Goal: Information Seeking & Learning: Learn about a topic

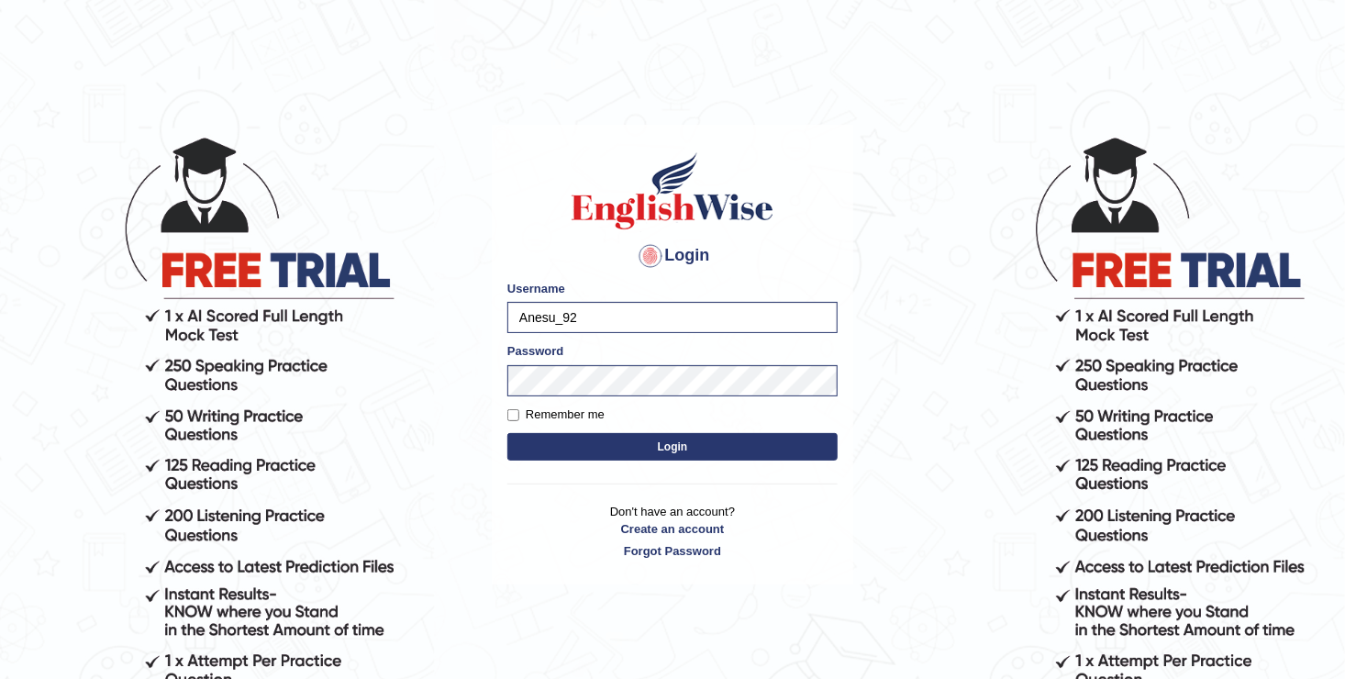
click at [654, 438] on button "Login" at bounding box center [672, 447] width 330 height 28
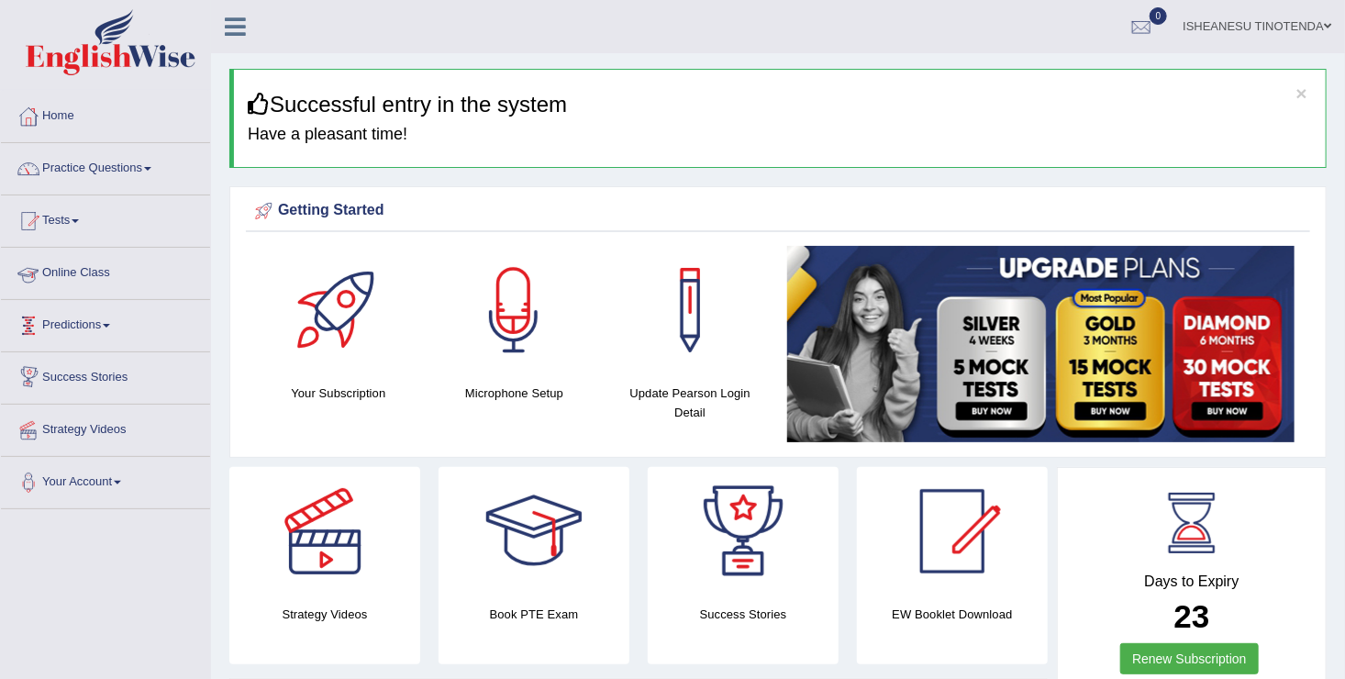
click at [104, 275] on link "Online Class" at bounding box center [105, 271] width 209 height 46
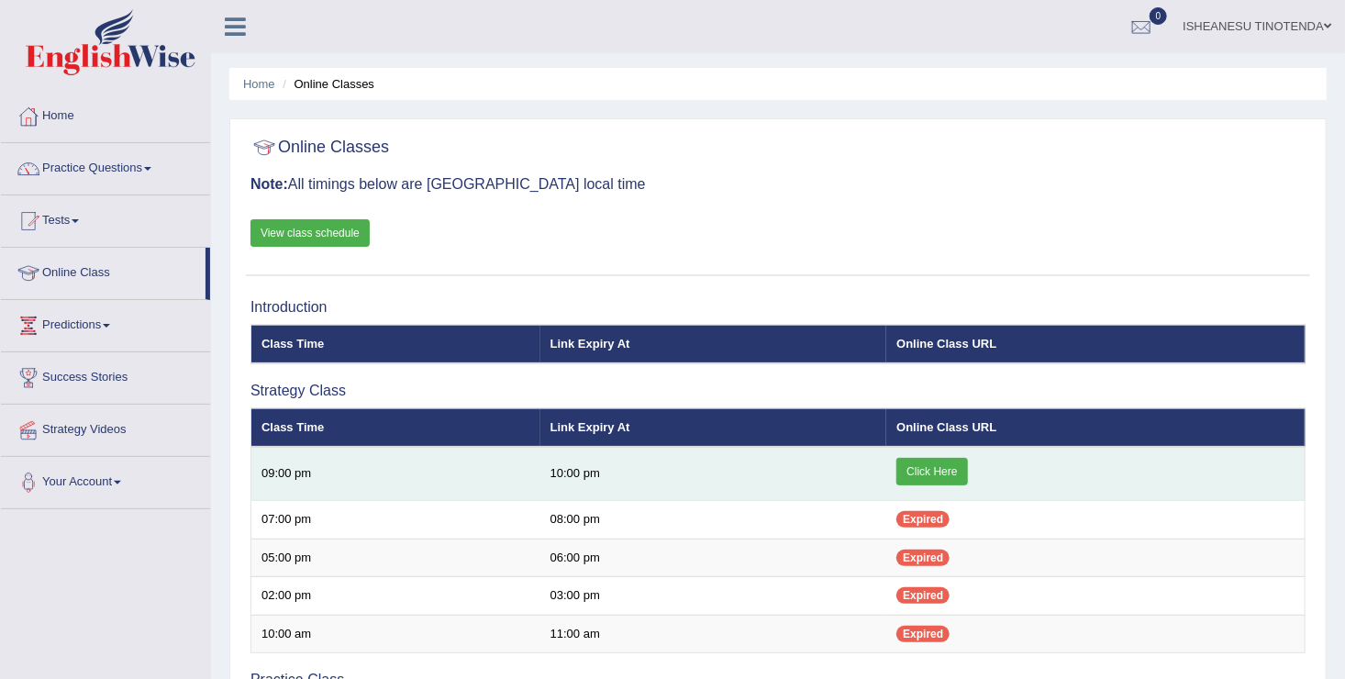
click at [937, 474] on link "Click Here" at bounding box center [931, 472] width 71 height 28
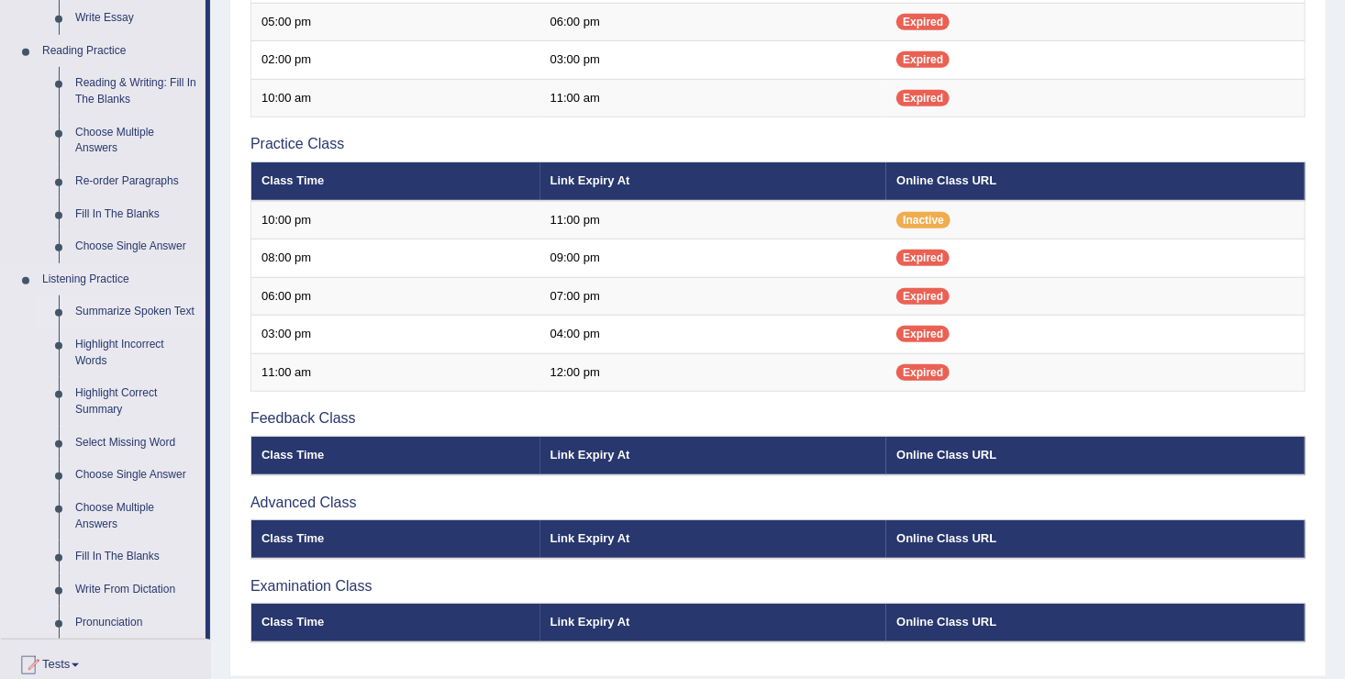
scroll to position [550, 0]
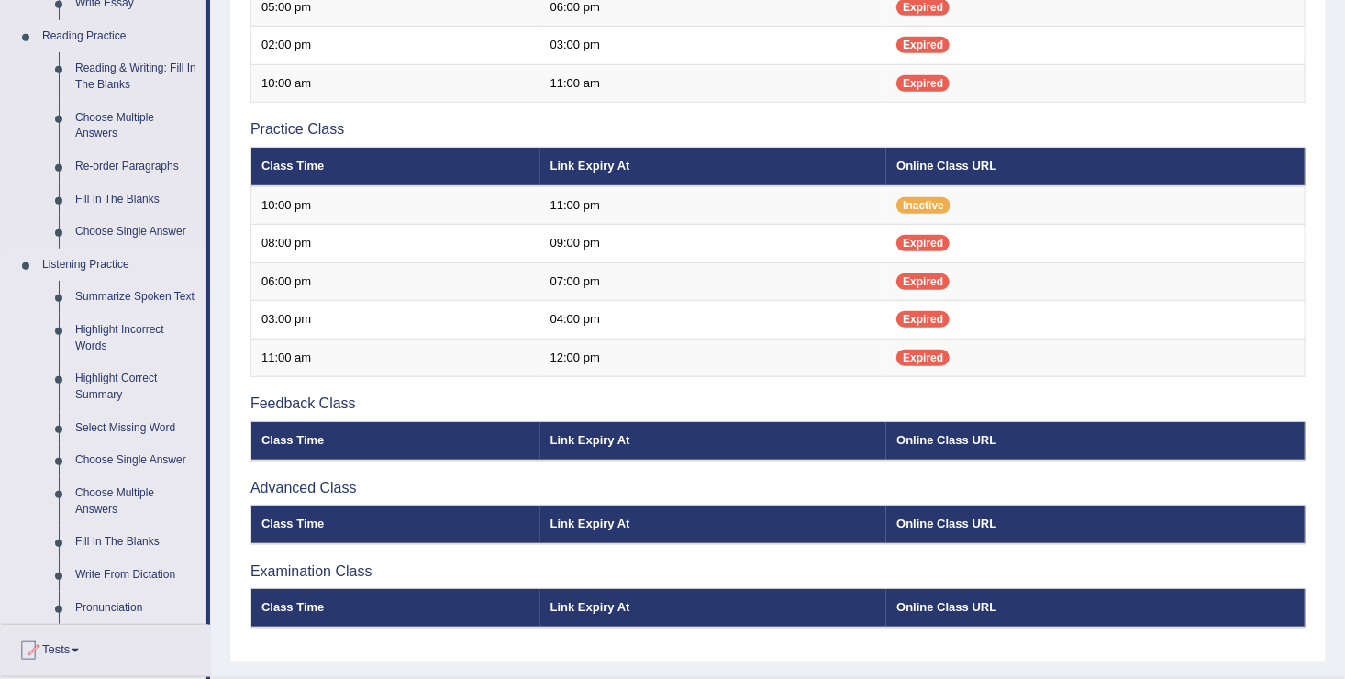
click at [104, 327] on link "Highlight Incorrect Words" at bounding box center [136, 338] width 138 height 49
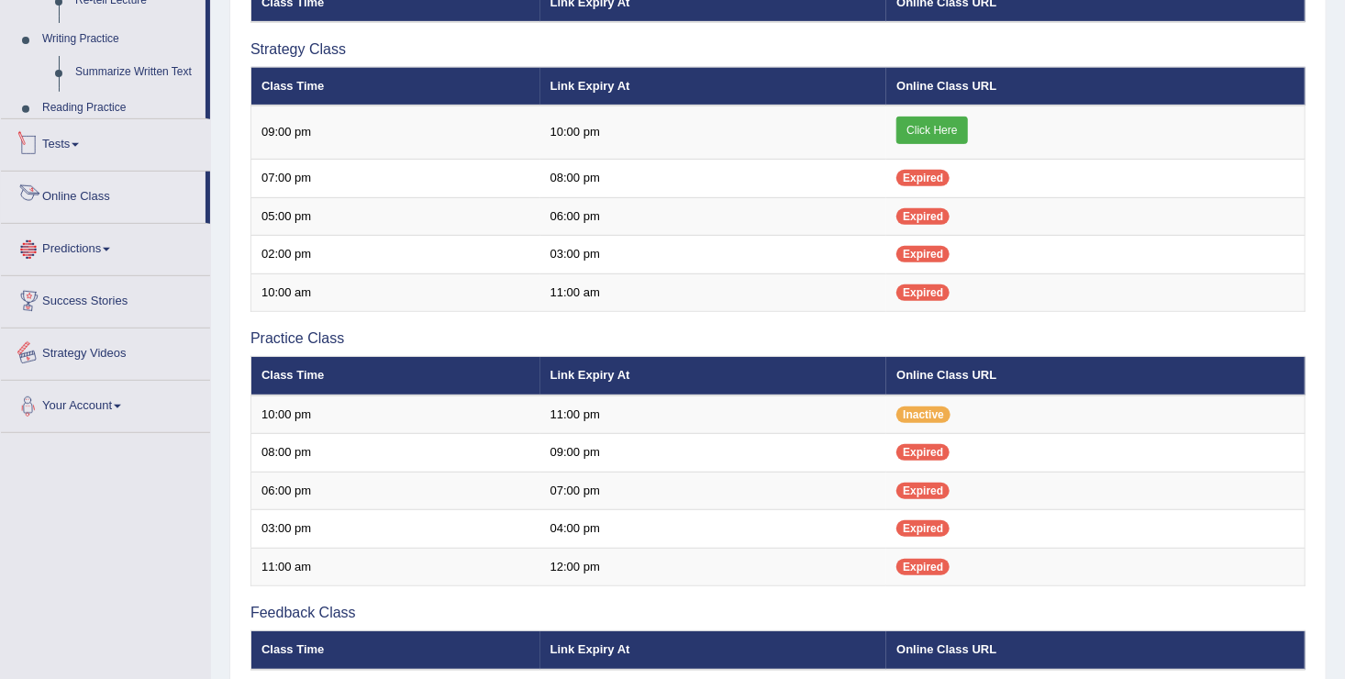
scroll to position [591, 0]
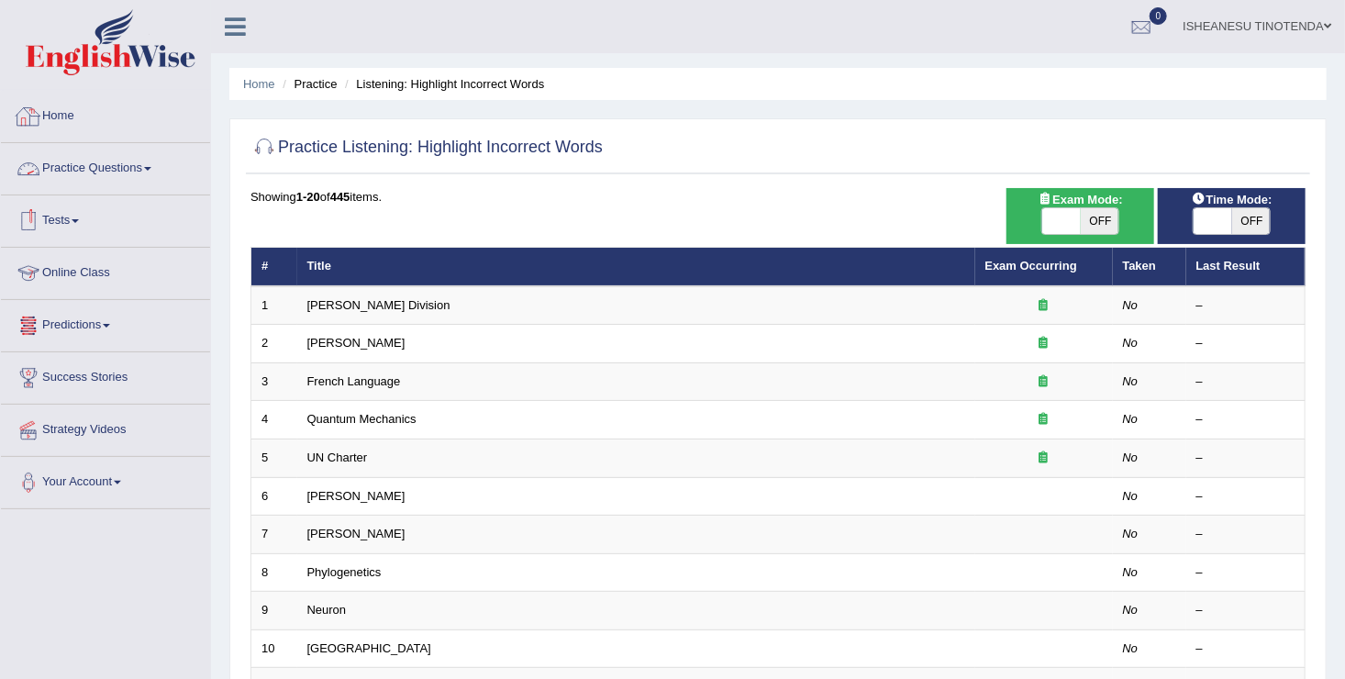
click at [61, 117] on link "Home" at bounding box center [105, 114] width 209 height 46
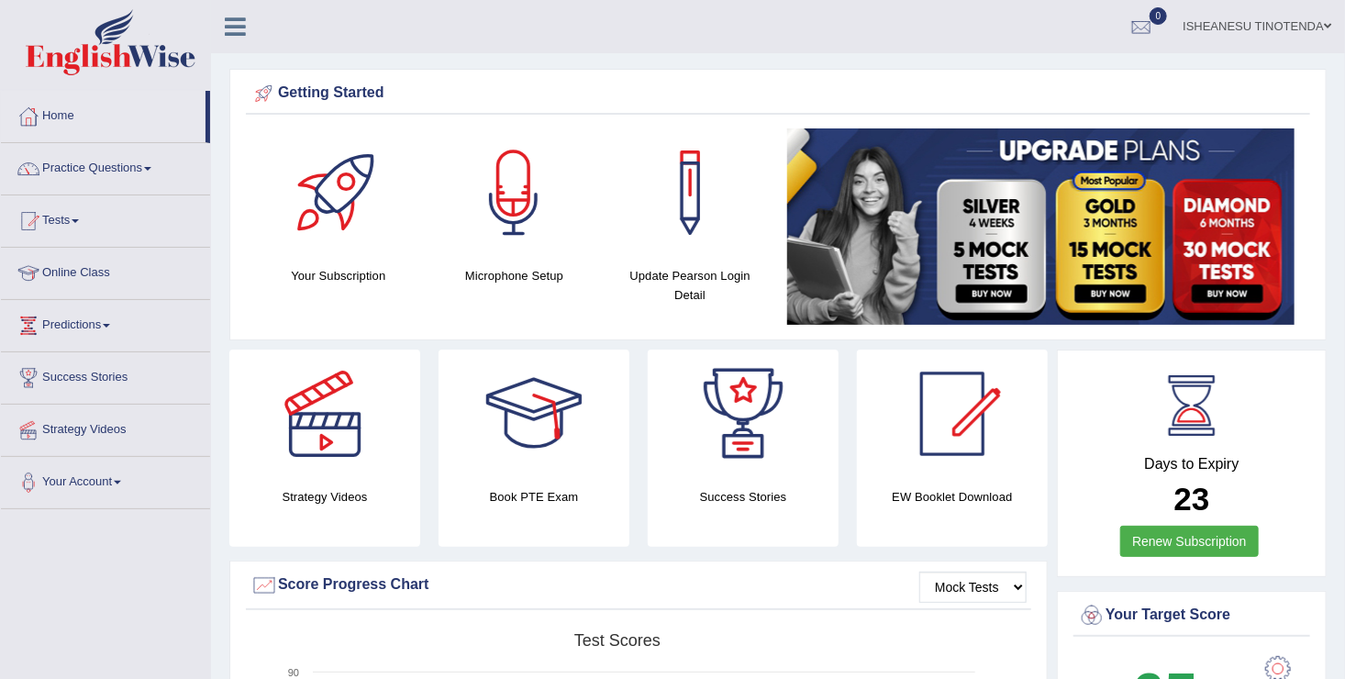
click at [311, 479] on div "Strategy Videos" at bounding box center [324, 447] width 191 height 197
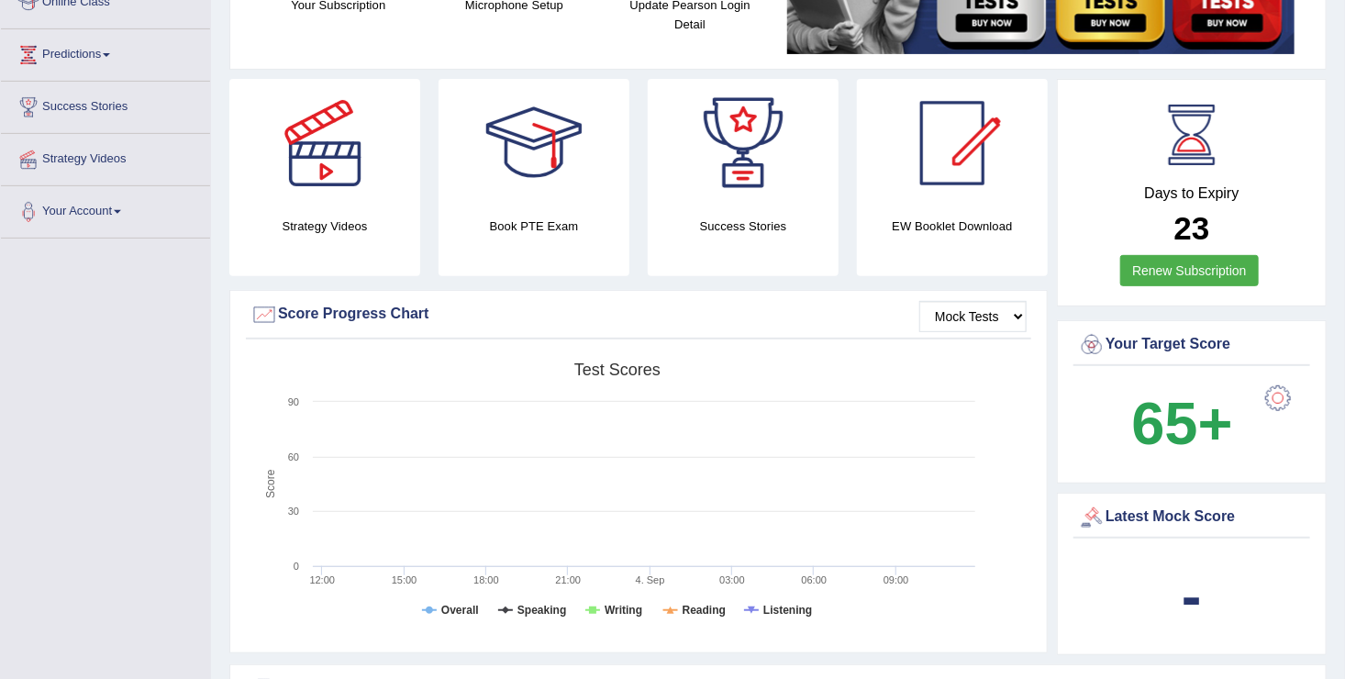
scroll to position [273, 0]
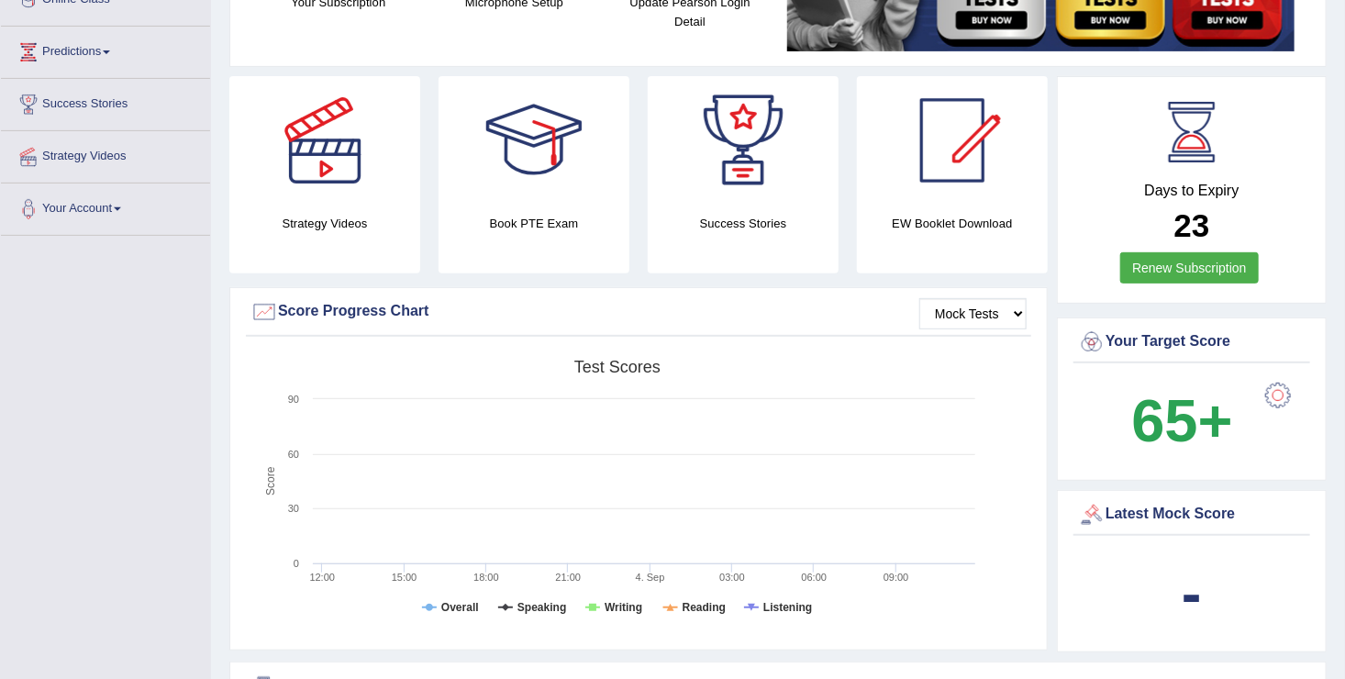
click at [316, 209] on div "Strategy Videos" at bounding box center [324, 174] width 191 height 197
click at [321, 150] on div at bounding box center [324, 140] width 128 height 128
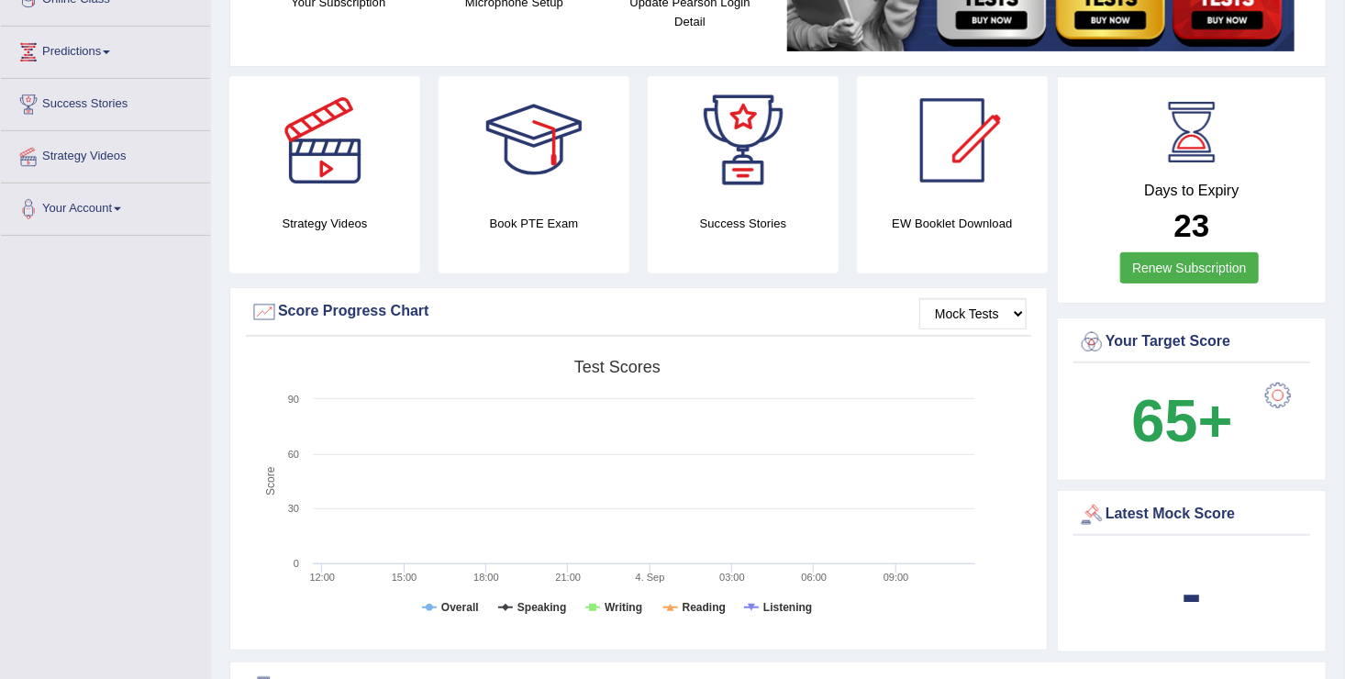
click at [343, 217] on h4 "Strategy Videos" at bounding box center [324, 223] width 191 height 19
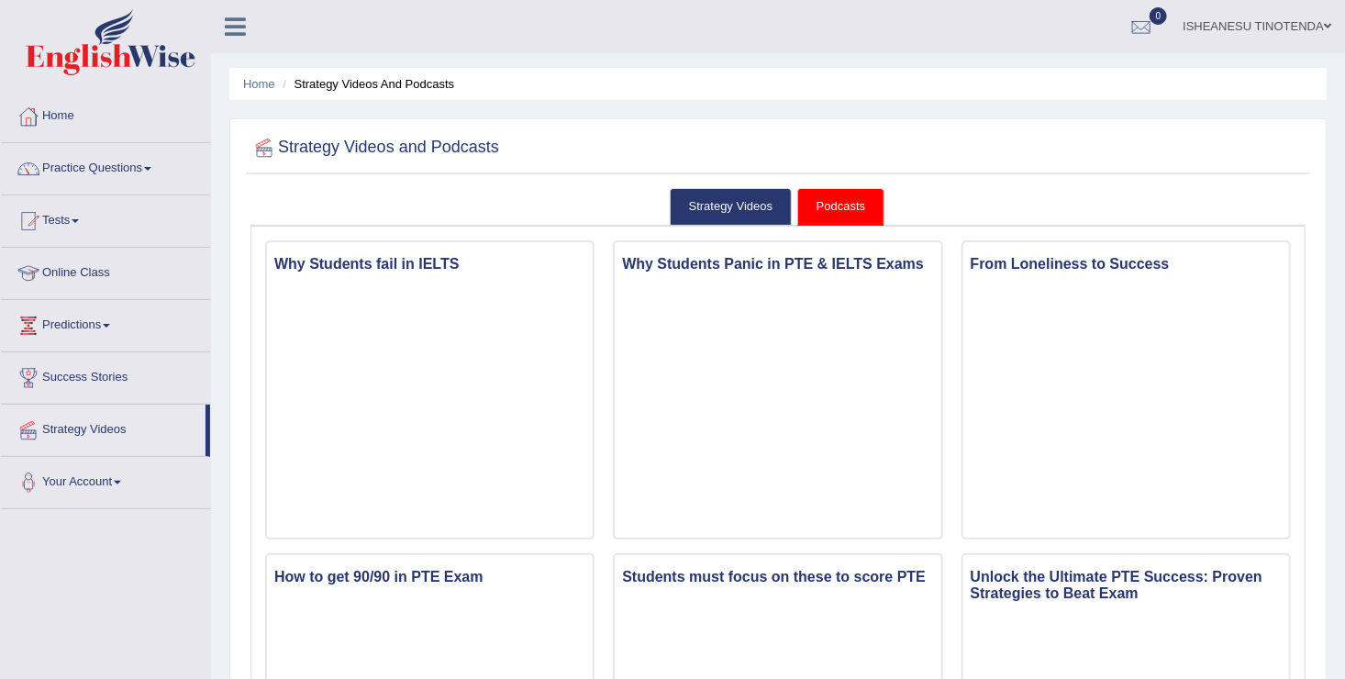
click at [371, 215] on ul "Strategy Videos Podcasts" at bounding box center [777, 207] width 1055 height 39
drag, startPoint x: 0, startPoint y: 0, endPoint x: 371, endPoint y: 215, distance: 429.0
click at [371, 215] on ul "Strategy Videos Podcasts" at bounding box center [777, 207] width 1055 height 39
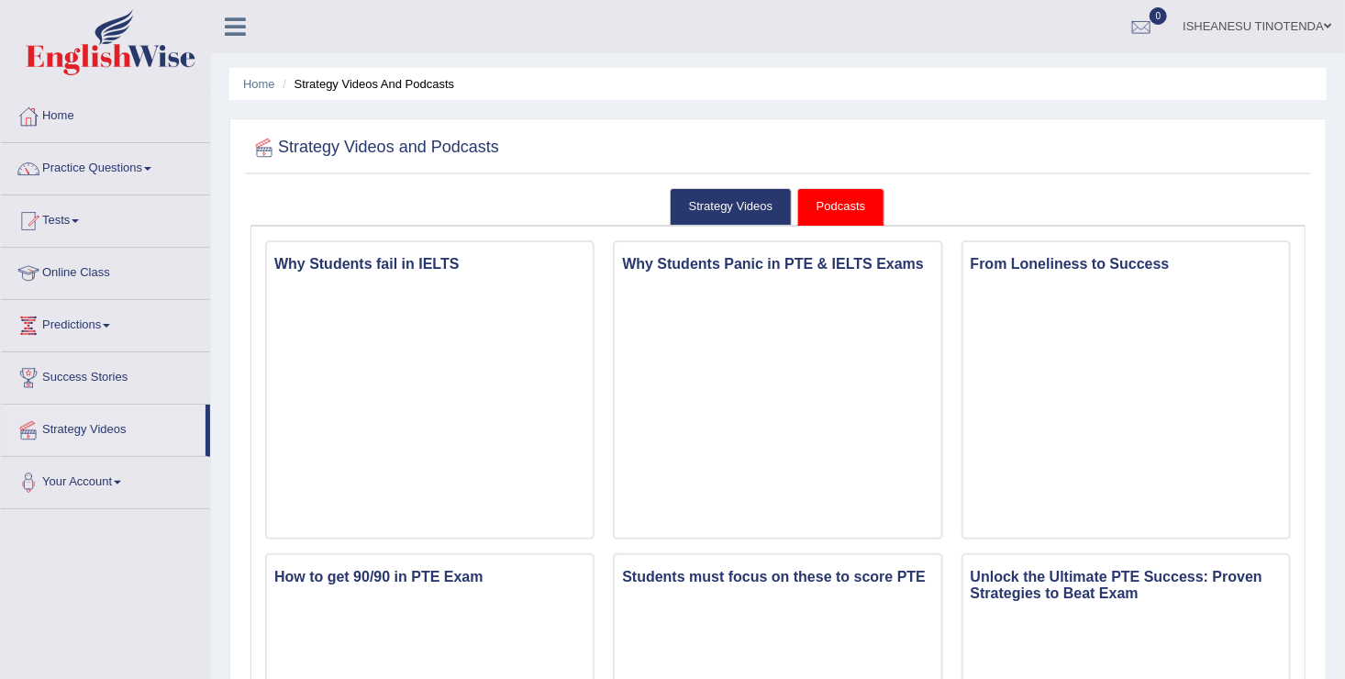
click at [371, 215] on ul "Strategy Videos Podcasts" at bounding box center [777, 207] width 1055 height 39
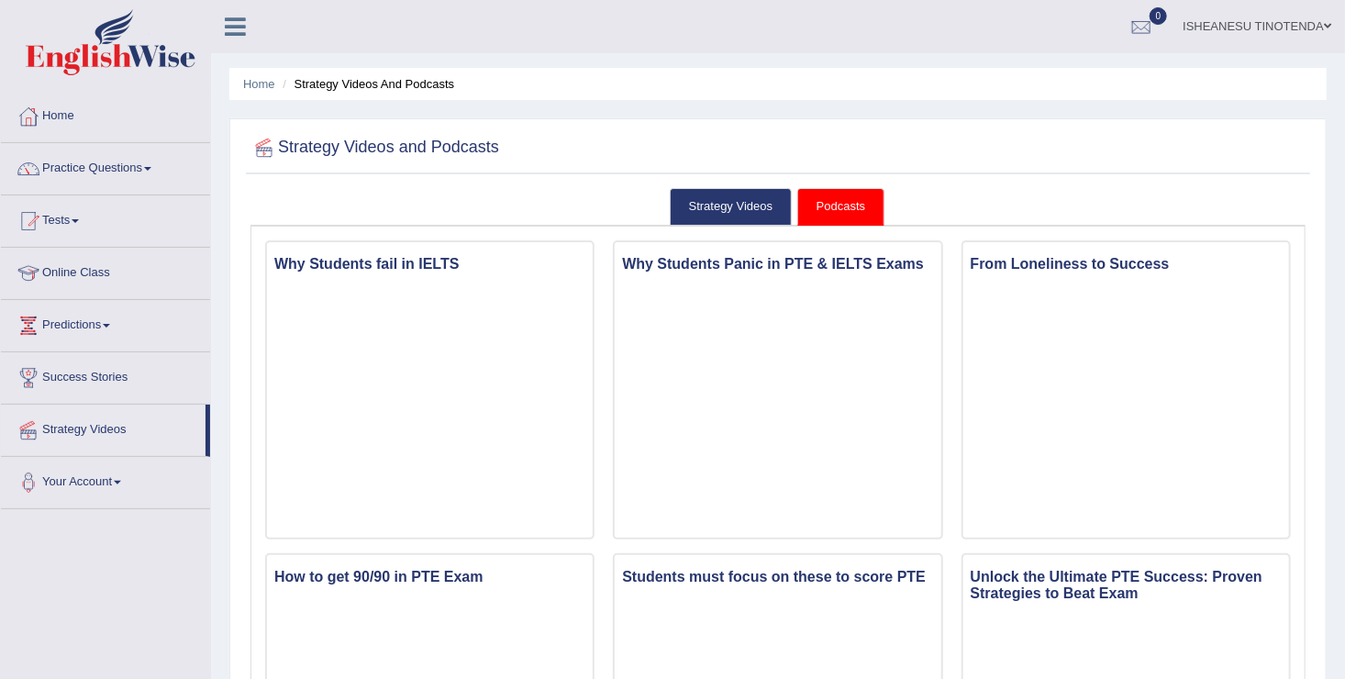
click at [371, 215] on ul "Strategy Videos Podcasts" at bounding box center [777, 207] width 1055 height 39
click at [74, 271] on link "Online Class" at bounding box center [105, 271] width 209 height 46
click at [74, 271] on link "Online Class" at bounding box center [103, 271] width 205 height 46
click at [74, 271] on link "Online Class" at bounding box center [105, 271] width 209 height 46
click at [67, 265] on link "Online Class" at bounding box center [103, 271] width 205 height 46
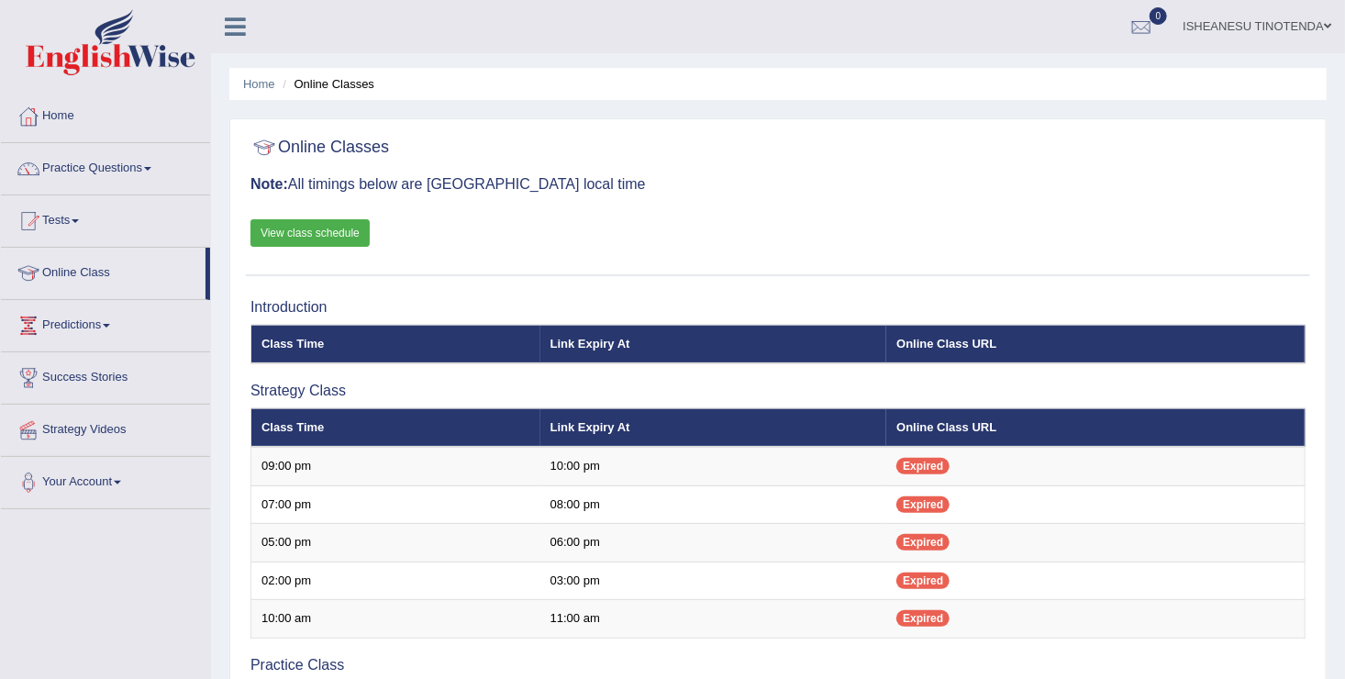
click at [142, 168] on link "Practice Questions" at bounding box center [105, 166] width 209 height 46
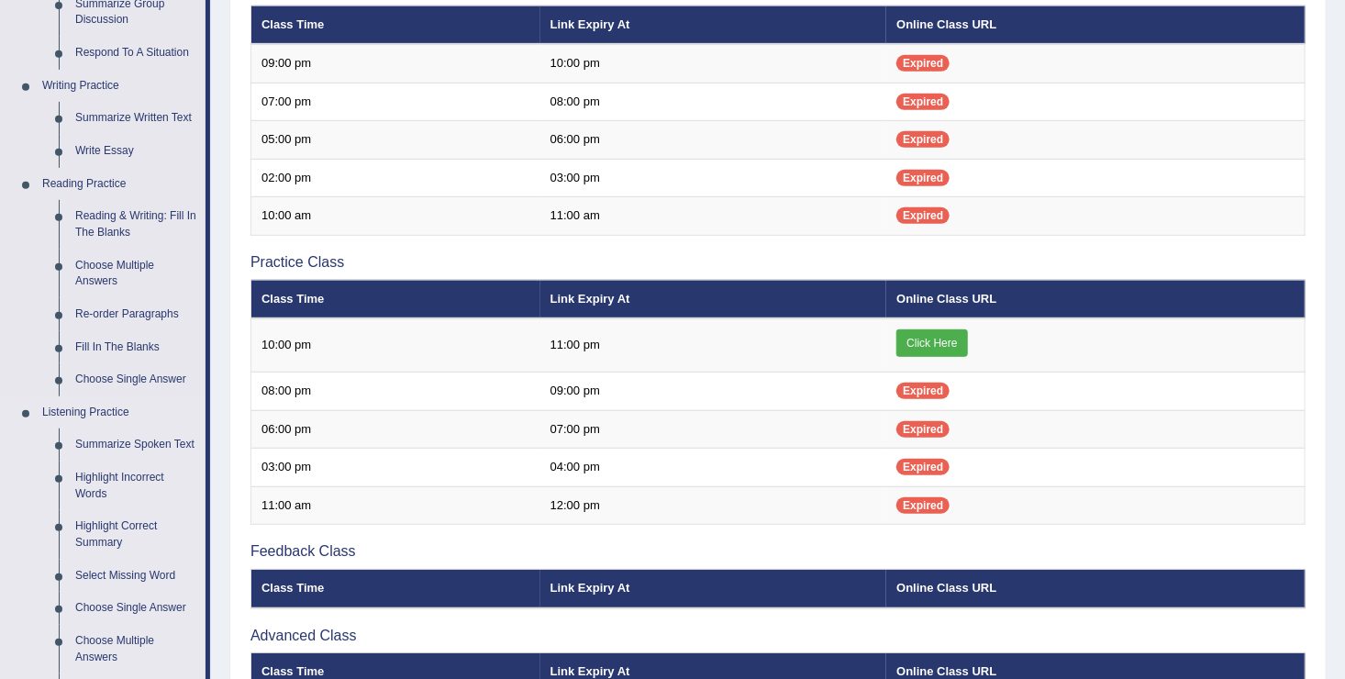
scroll to position [406, 0]
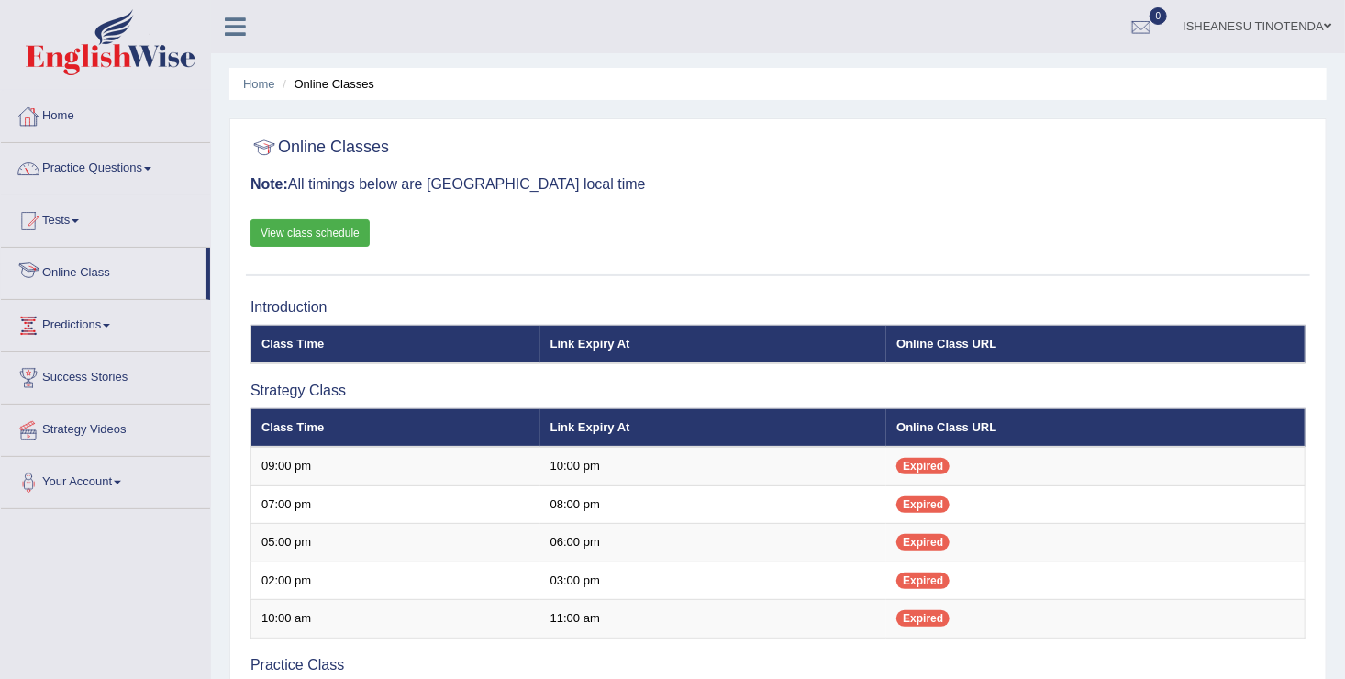
click at [91, 279] on link "Online Class" at bounding box center [103, 271] width 205 height 46
click at [145, 165] on link "Practice Questions" at bounding box center [105, 166] width 209 height 46
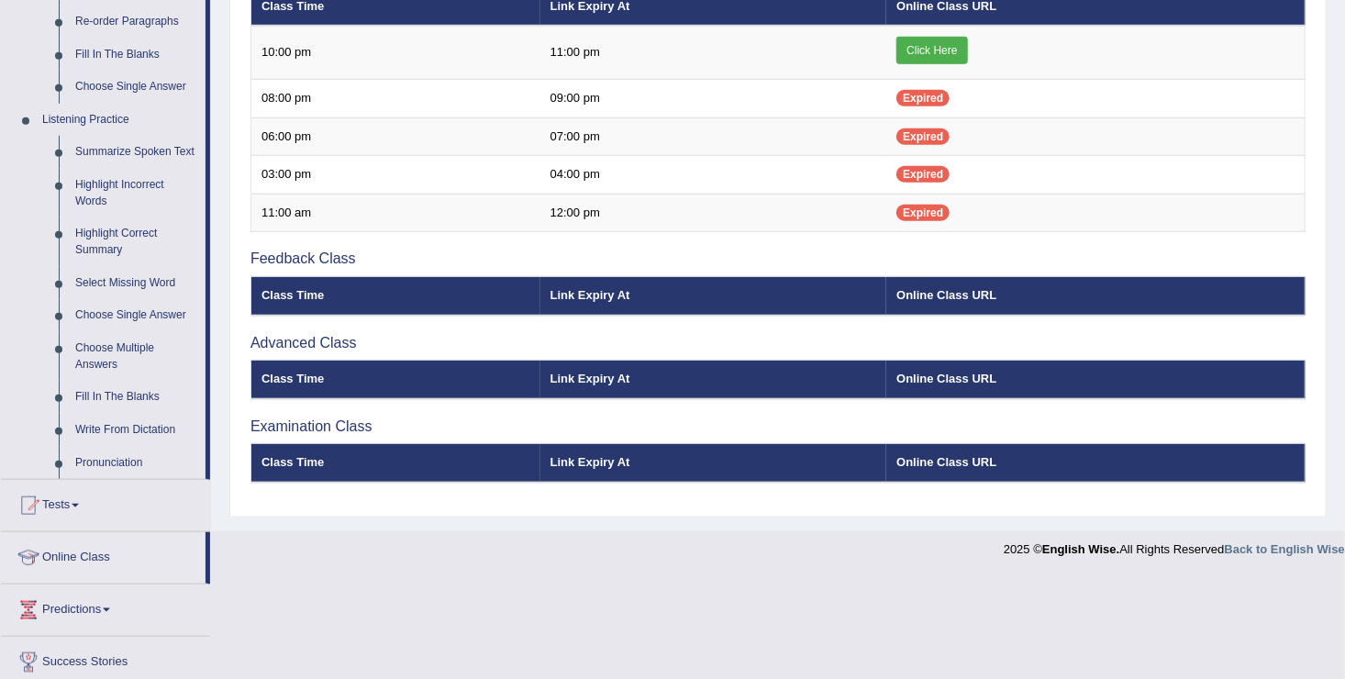
scroll to position [734, 0]
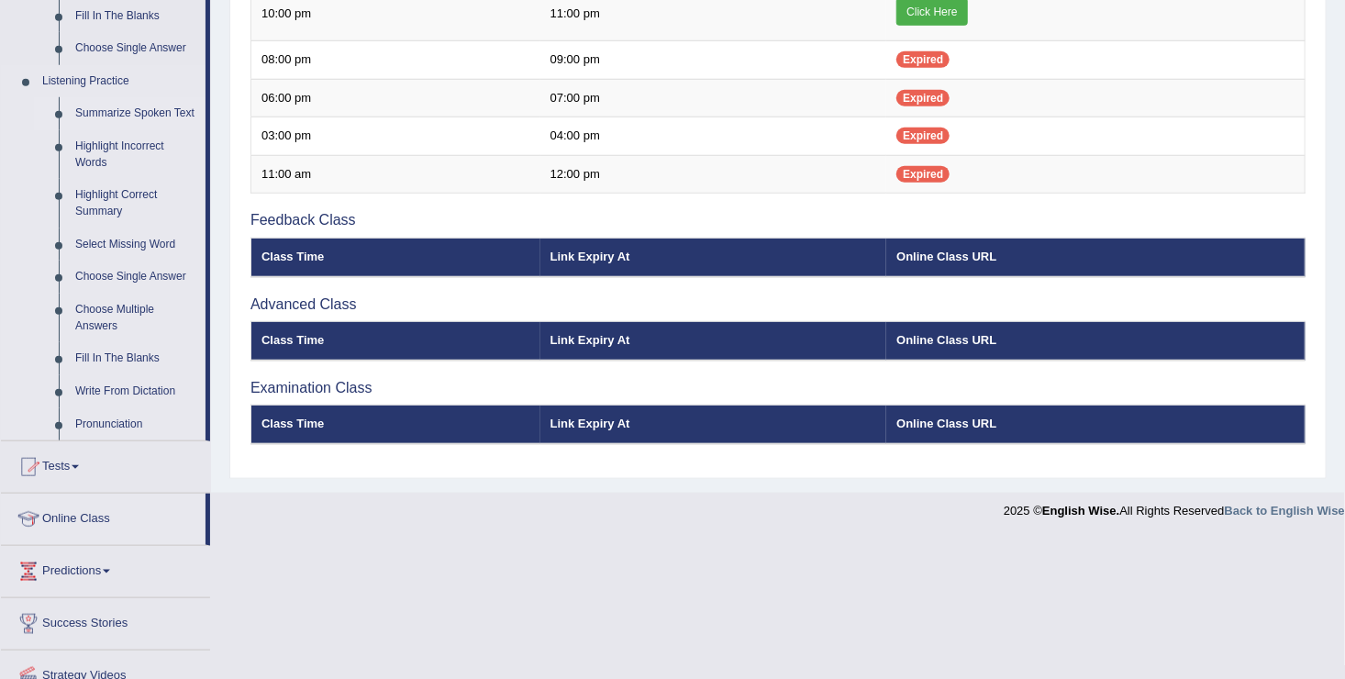
click at [113, 113] on link "Summarize Spoken Text" at bounding box center [136, 113] width 138 height 33
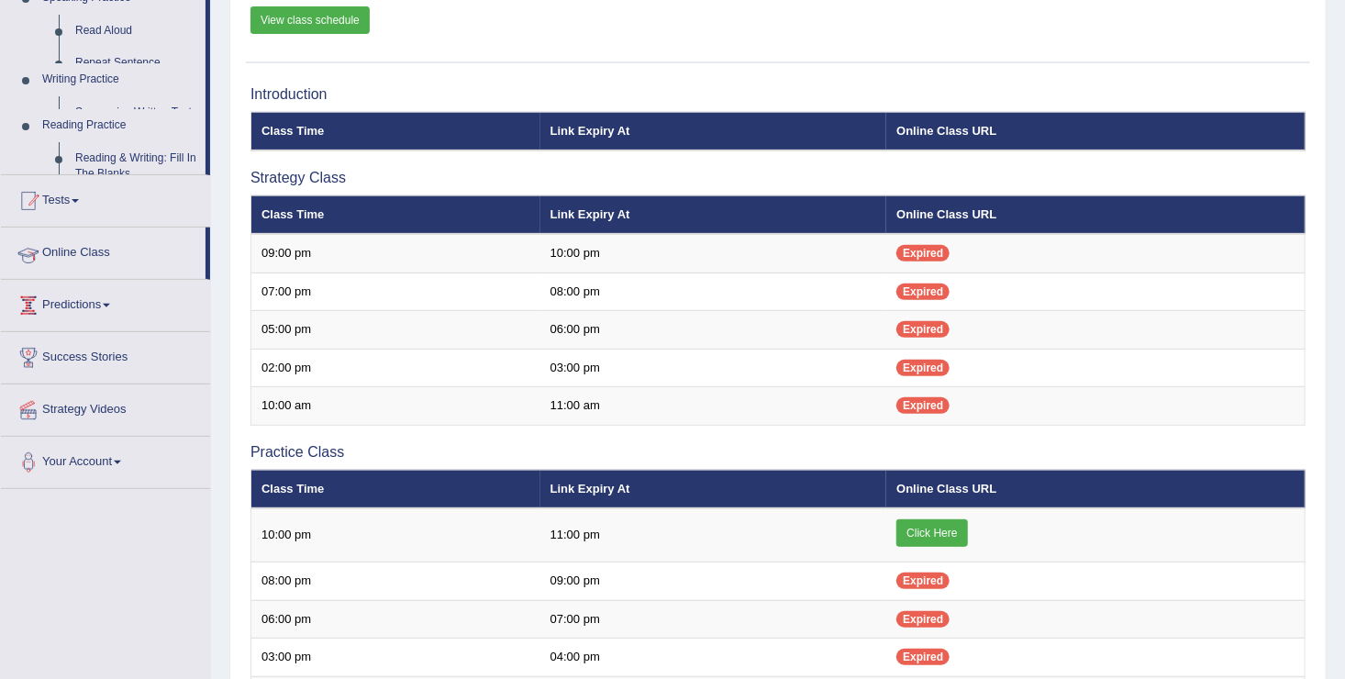
scroll to position [229, 0]
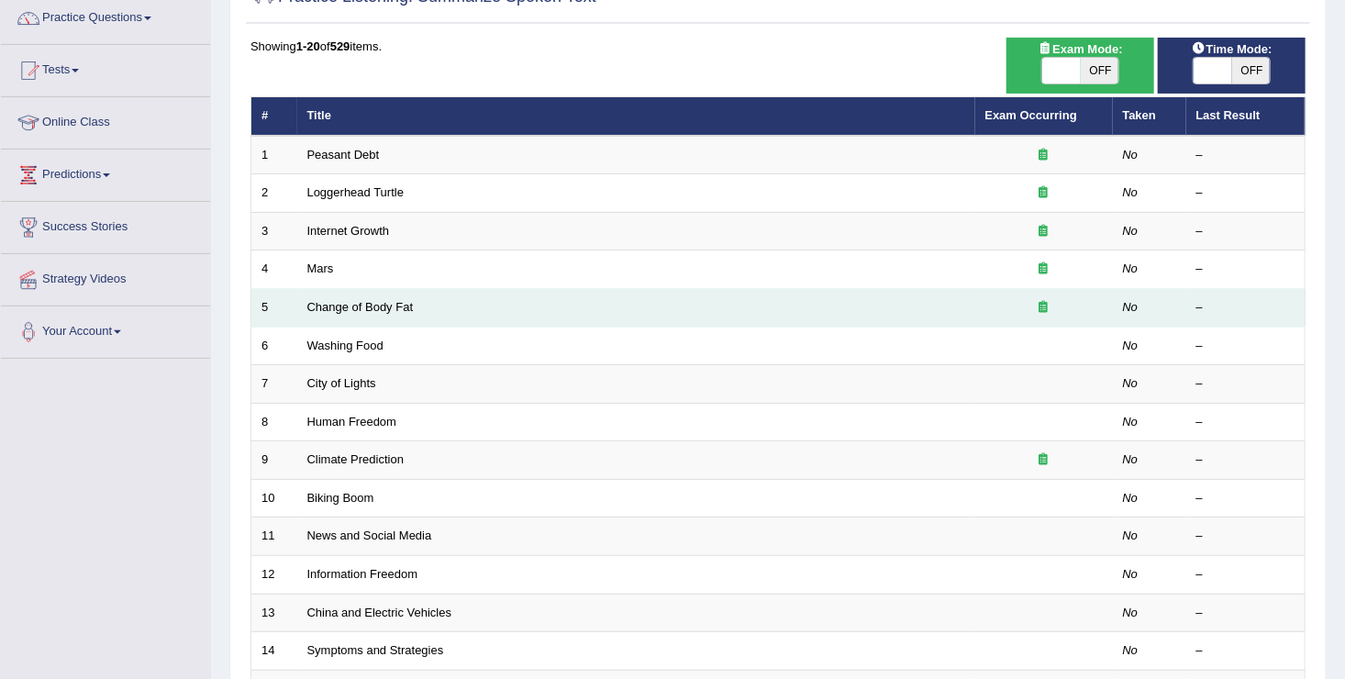
scroll to position [135, 0]
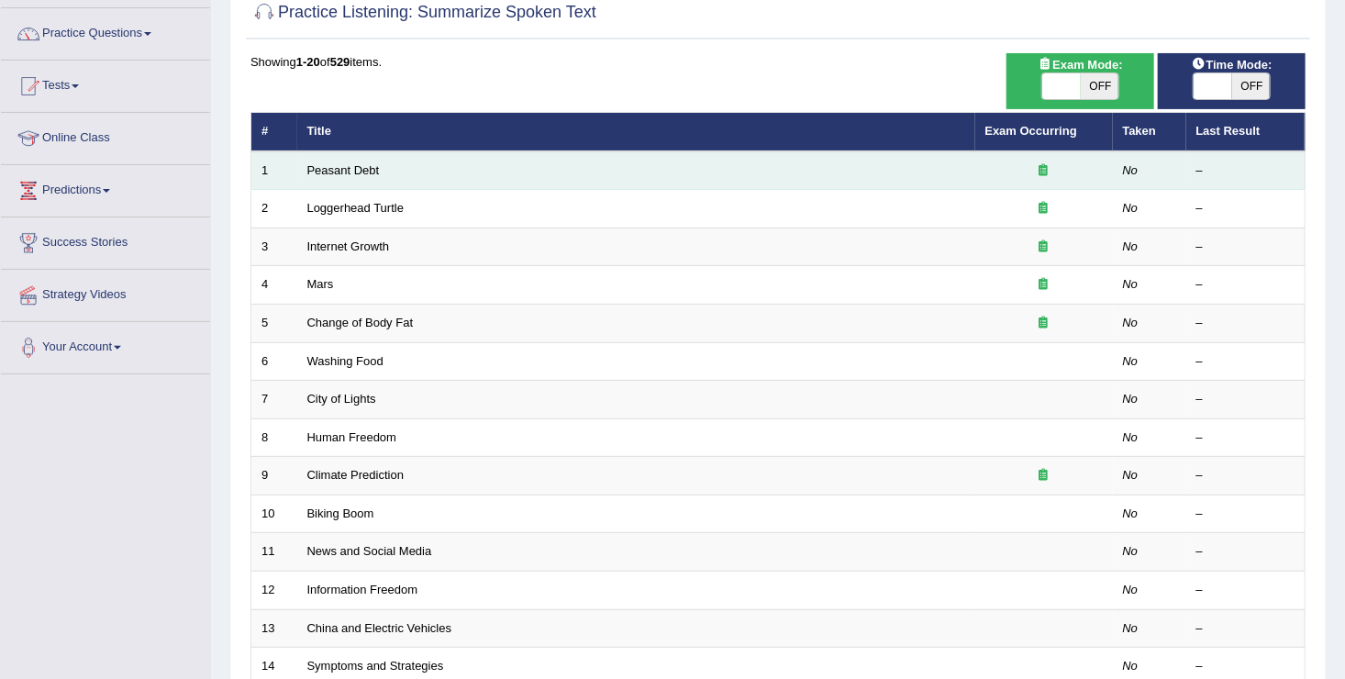
click at [541, 164] on td "Peasant Debt" at bounding box center [636, 170] width 678 height 39
click at [346, 171] on link "Peasant Debt" at bounding box center [343, 170] width 72 height 14
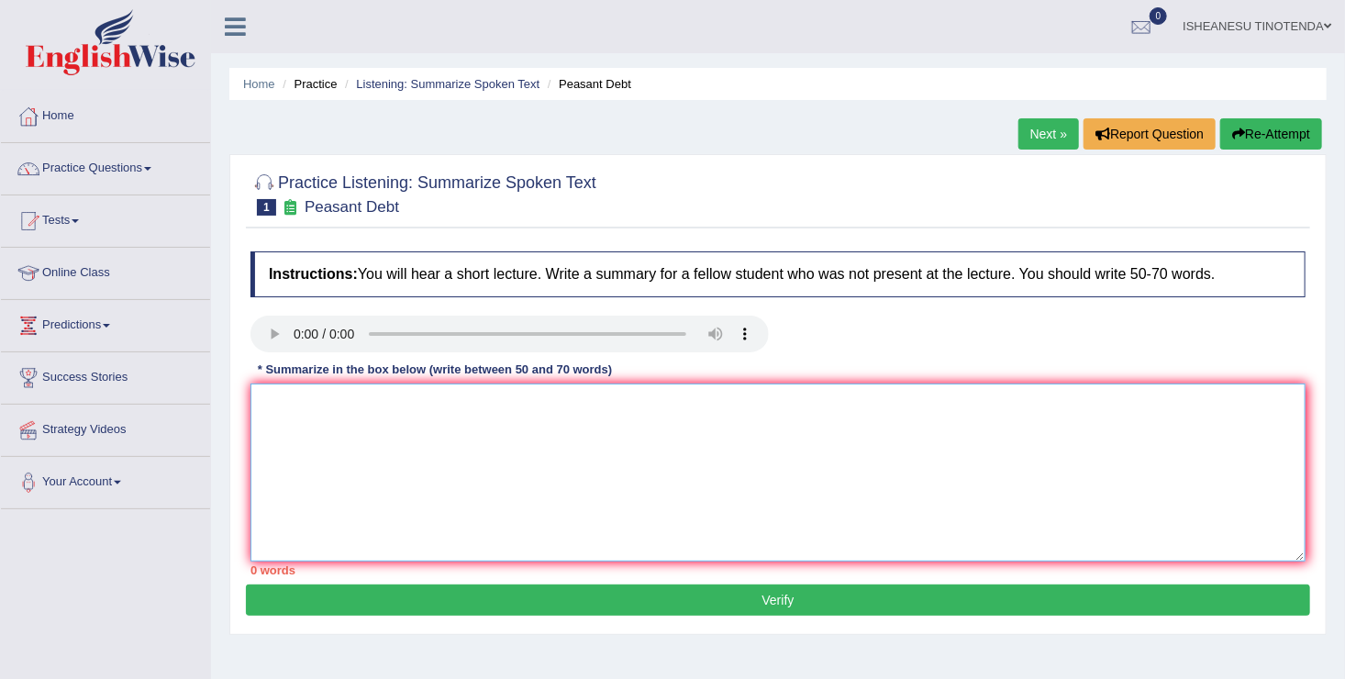
click at [320, 415] on textarea at bounding box center [777, 472] width 1055 height 178
click at [343, 417] on textarea at bounding box center [777, 472] width 1055 height 178
paste textarea "The speaker provided a comprehensive overview of [main topic], highlighting sev…"
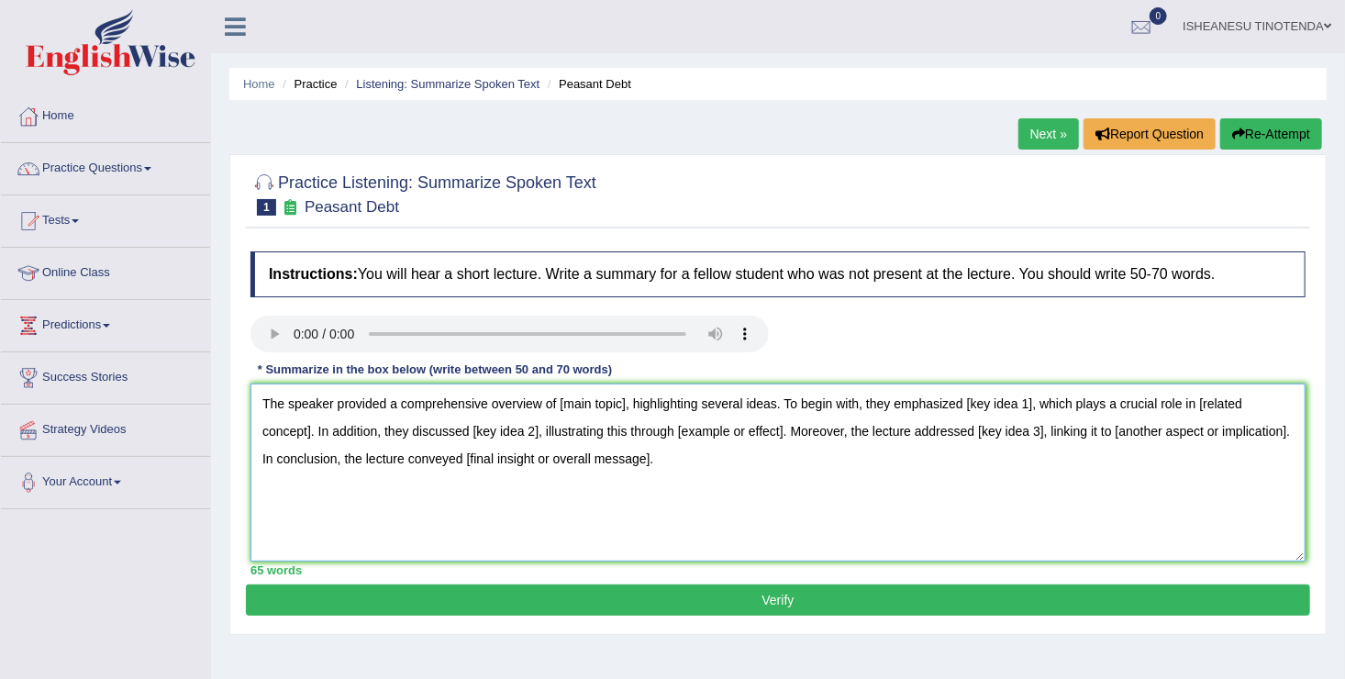
drag, startPoint x: 557, startPoint y: 404, endPoint x: 622, endPoint y: 401, distance: 65.2
click at [622, 401] on textarea "The speaker provided a comprehensive overview of [main topic], highlighting sev…" at bounding box center [777, 472] width 1055 height 178
click at [559, 409] on textarea "The speaker provided a comprehensive overview of peasant debt, highlighting sev…" at bounding box center [777, 472] width 1055 height 178
click at [561, 405] on textarea "The speaker provided a comprehensive overview of peasant debt, highlighting sev…" at bounding box center [777, 472] width 1055 height 178
click at [555, 400] on textarea "The speaker provided a comprehensive overview of Peasant debt, highlighting sev…" at bounding box center [777, 472] width 1055 height 178
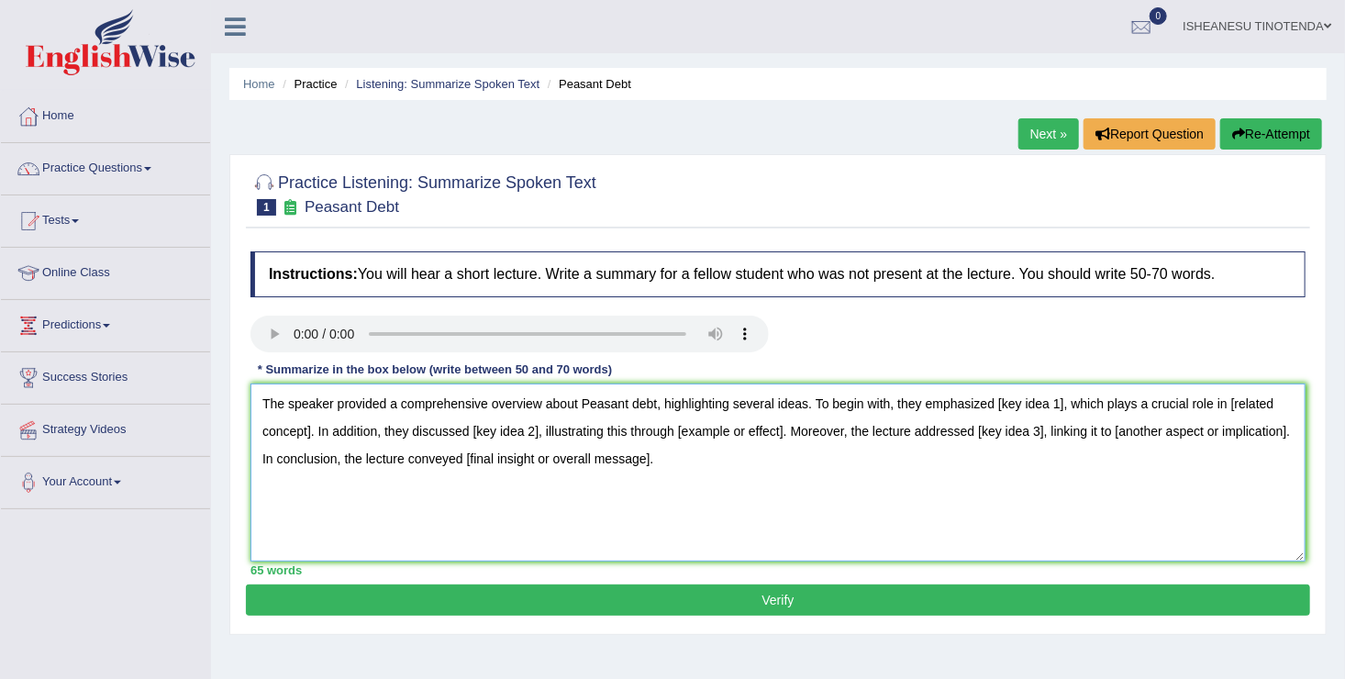
click at [1052, 406] on textarea "The speaker provided a comprehensive overview about Peasant debt, highlighting …" at bounding box center [777, 472] width 1055 height 178
click at [1050, 408] on textarea "The speaker provided a comprehensive overview about Peasant debt, highlighting …" at bounding box center [777, 472] width 1055 height 178
drag, startPoint x: 1054, startPoint y: 404, endPoint x: 991, endPoint y: 409, distance: 63.5
click at [991, 409] on textarea "The speaker provided a comprehensive overview about Peasant debt, highlighting …" at bounding box center [777, 472] width 1055 height 178
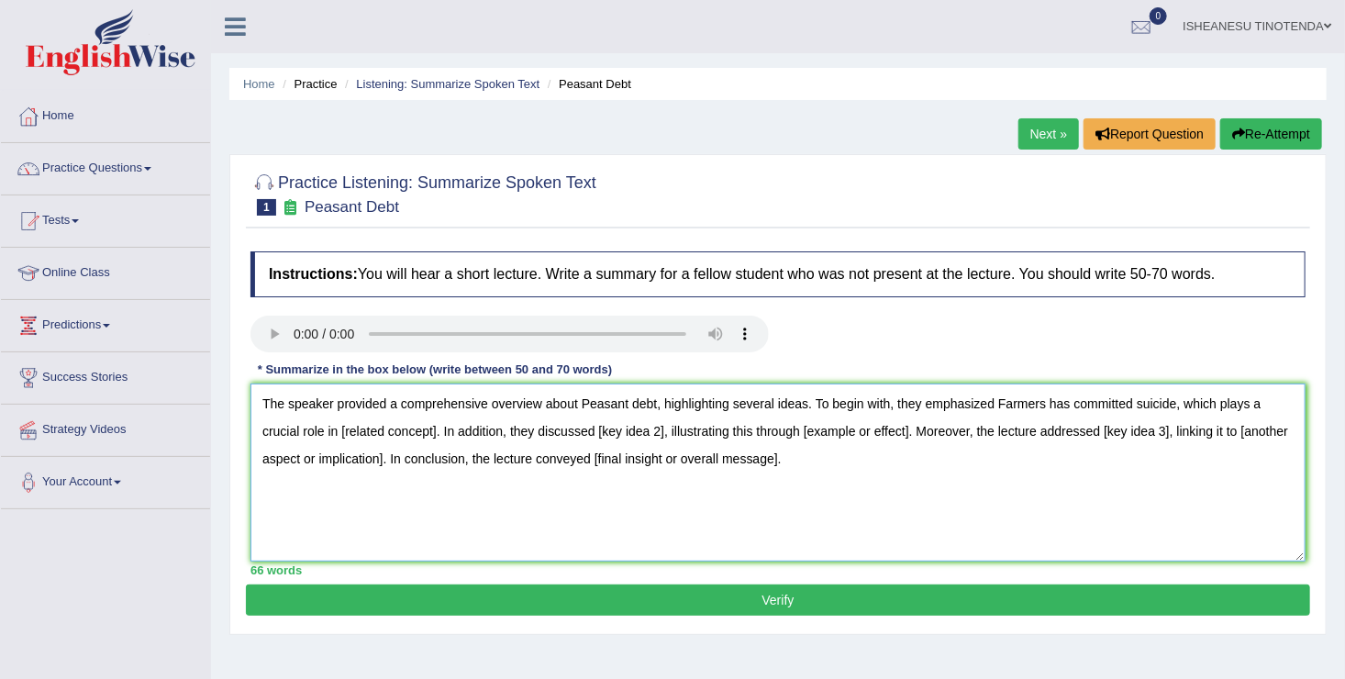
drag, startPoint x: 991, startPoint y: 404, endPoint x: 1168, endPoint y: 394, distance: 177.3
click at [1168, 394] on textarea "The speaker provided a comprehensive overview about Peasant debt, highlighting …" at bounding box center [777, 472] width 1055 height 178
drag, startPoint x: 579, startPoint y: 404, endPoint x: 652, endPoint y: 407, distance: 73.5
click at [652, 407] on textarea "The speaker provided a comprehensive overview about Peasant debt, highlighting …" at bounding box center [777, 472] width 1055 height 178
paste textarea "Farmers has committed suicide"
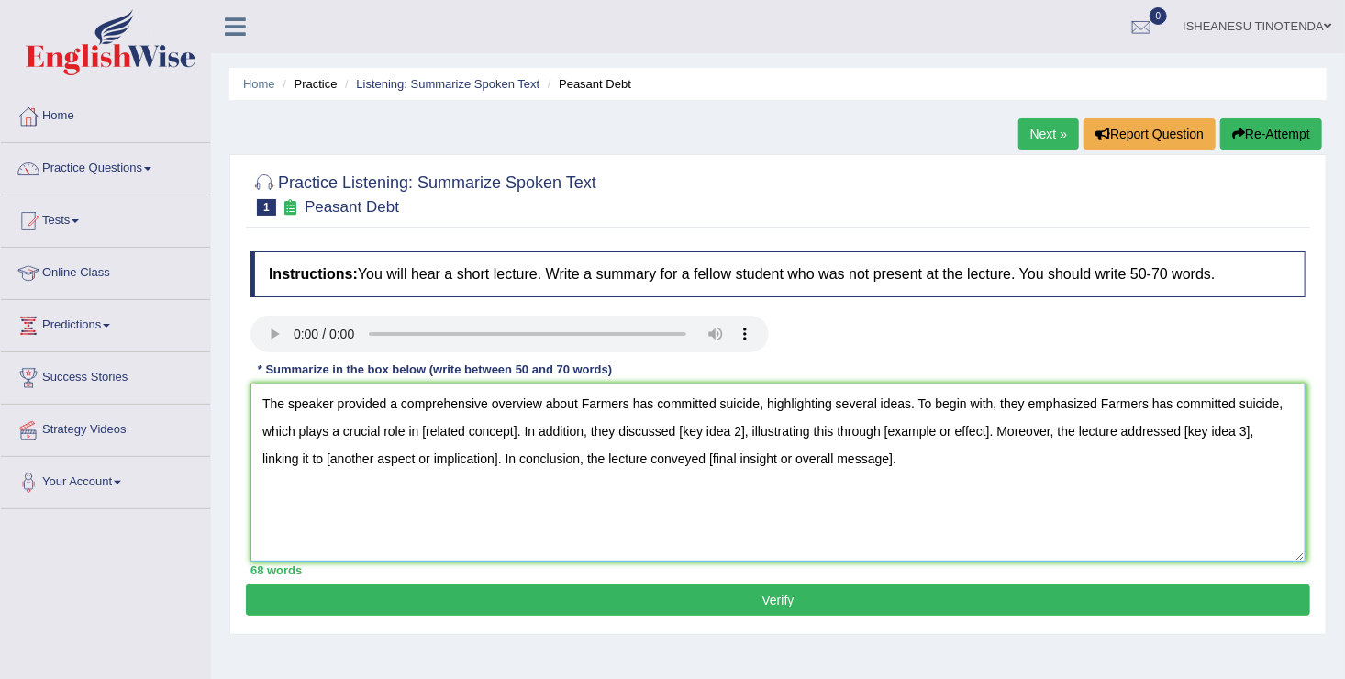
click at [571, 406] on textarea "The speaker provided a comprehensive overview about Farmers has committed suici…" at bounding box center [777, 472] width 1055 height 178
click at [573, 406] on textarea "The speaker provided a comprehensive overview about Farmers has committed suici…" at bounding box center [777, 472] width 1055 height 178
click at [628, 404] on textarea "The speaker provided a comprehensive overview of Farmers has committed suicide,…" at bounding box center [777, 472] width 1055 height 178
drag, startPoint x: 1108, startPoint y: 403, endPoint x: 1286, endPoint y: 414, distance: 178.3
click at [1286, 414] on textarea "The speaker provided a comprehensive overview of Farmers who have committed sui…" at bounding box center [777, 472] width 1055 height 178
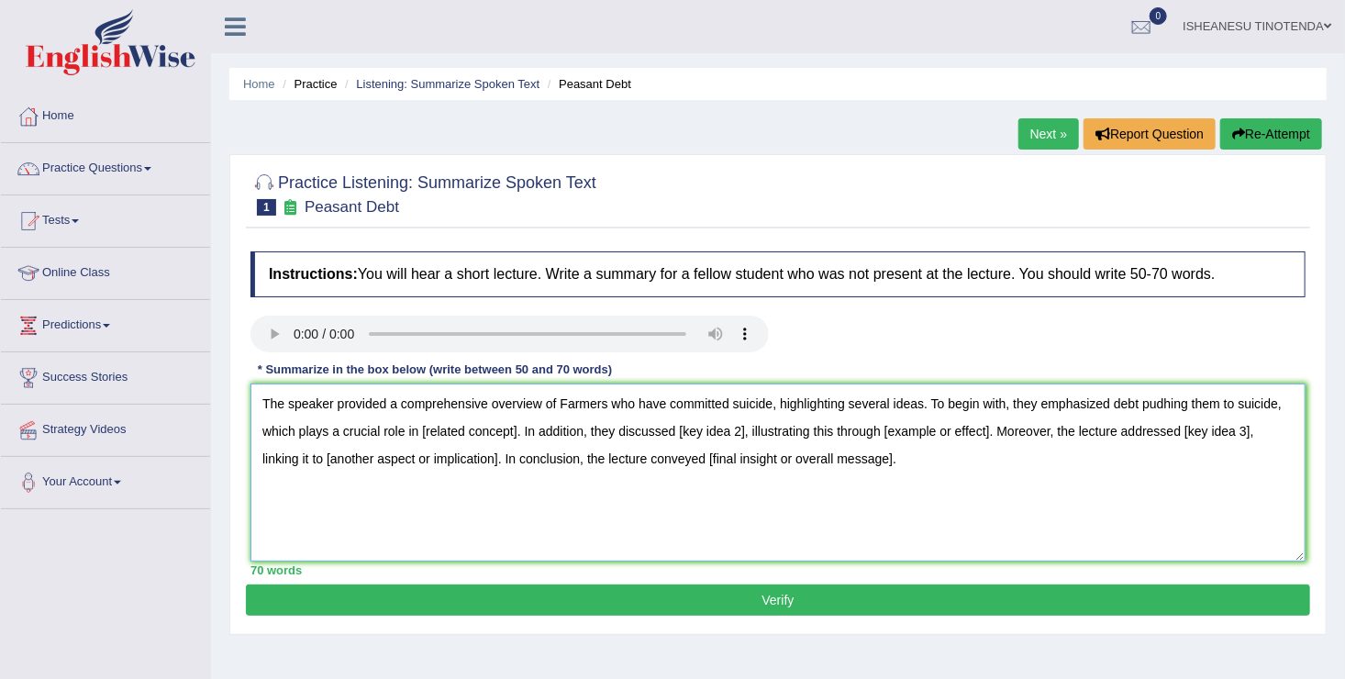
drag, startPoint x: 421, startPoint y: 429, endPoint x: 518, endPoint y: 432, distance: 97.3
click at [518, 432] on textarea "The speaker provided a comprehensive overview of Farmers who have committed sui…" at bounding box center [777, 472] width 1055 height 178
drag, startPoint x: 420, startPoint y: 429, endPoint x: 512, endPoint y: 428, distance: 91.7
click at [512, 428] on textarea "The speaker provided a comprehensive overview of Farmers who have committed sui…" at bounding box center [777, 472] width 1055 height 178
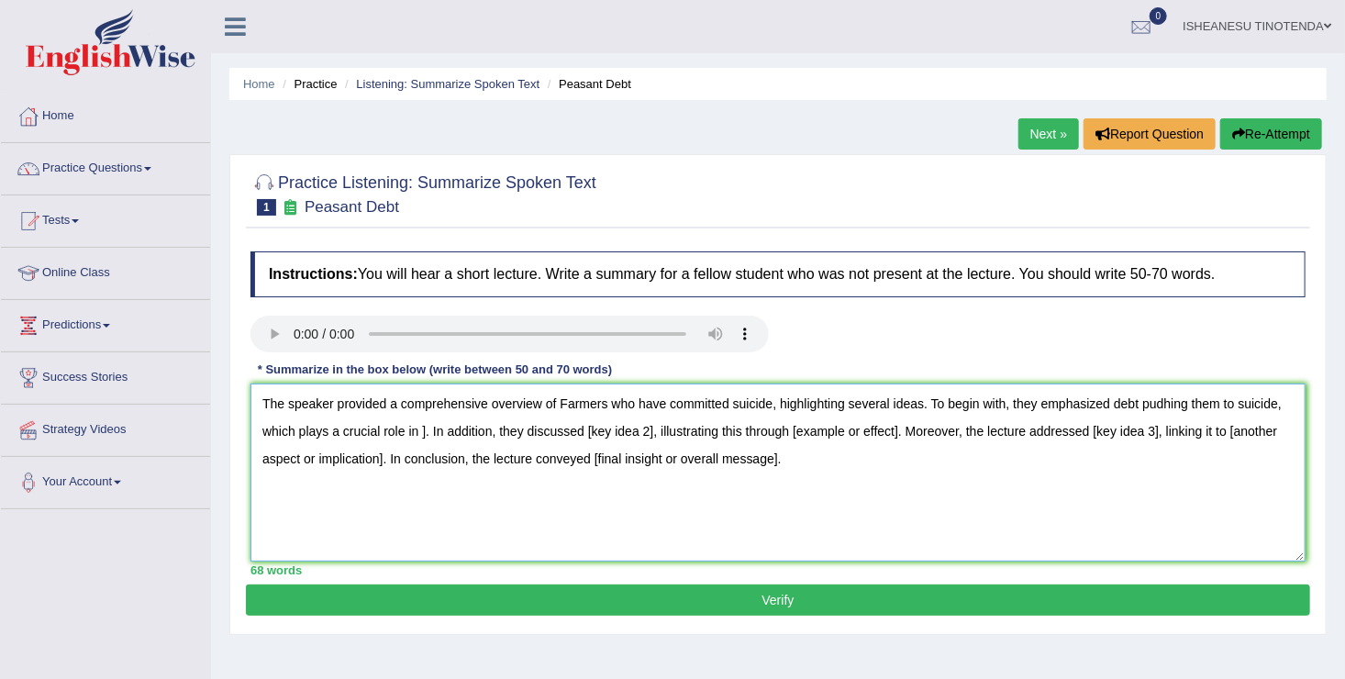
click at [424, 430] on textarea "The speaker provided a comprehensive overview of Farmers who have committed sui…" at bounding box center [777, 472] width 1055 height 178
drag, startPoint x: 628, startPoint y: 431, endPoint x: 689, endPoint y: 427, distance: 60.6
click at [689, 427] on textarea "The speaker provided a comprehensive overview of Farmers who have committed sui…" at bounding box center [777, 472] width 1055 height 178
drag, startPoint x: 689, startPoint y: 427, endPoint x: 626, endPoint y: 435, distance: 63.7
click at [626, 435] on textarea "The speaker provided a comprehensive overview of Farmers who have committed sui…" at bounding box center [777, 472] width 1055 height 178
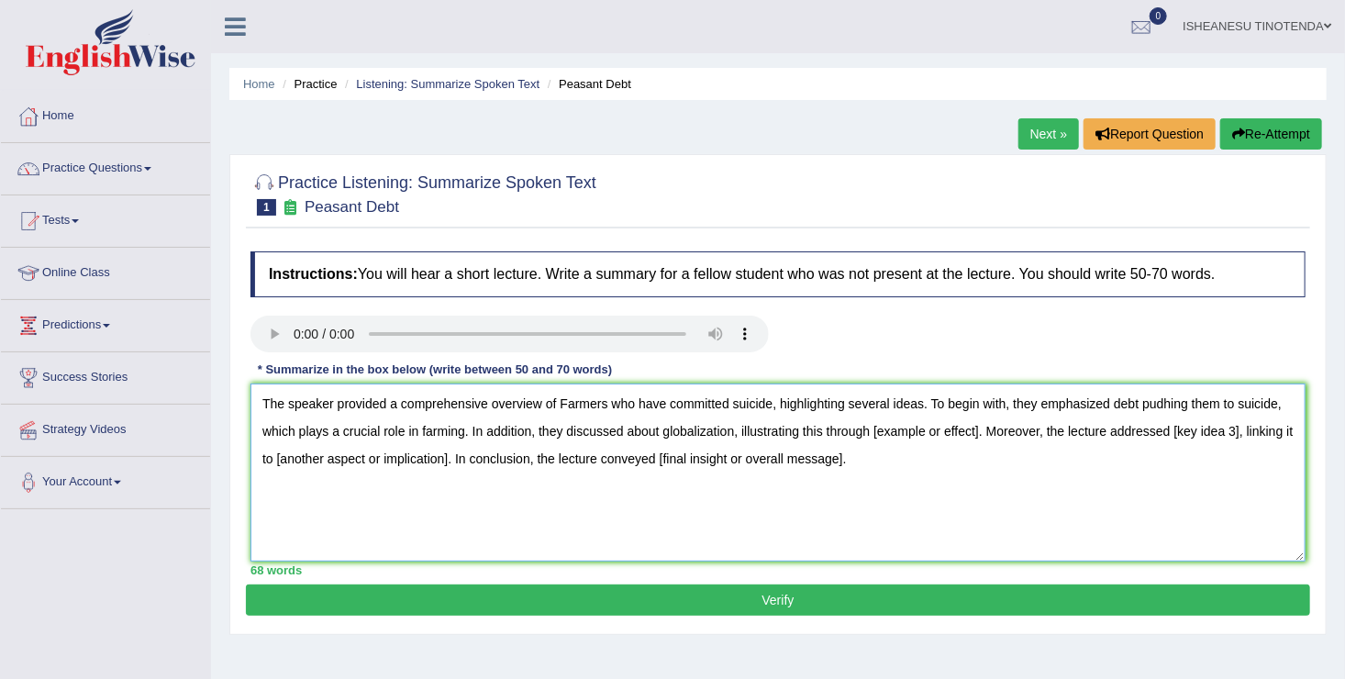
click at [876, 435] on textarea "The speaker provided a comprehensive overview of Farmers who have committed sui…" at bounding box center [777, 472] width 1055 height 178
click at [879, 429] on textarea "The speaker provided a comprehensive overview of Farmers who have committed sui…" at bounding box center [777, 472] width 1055 height 178
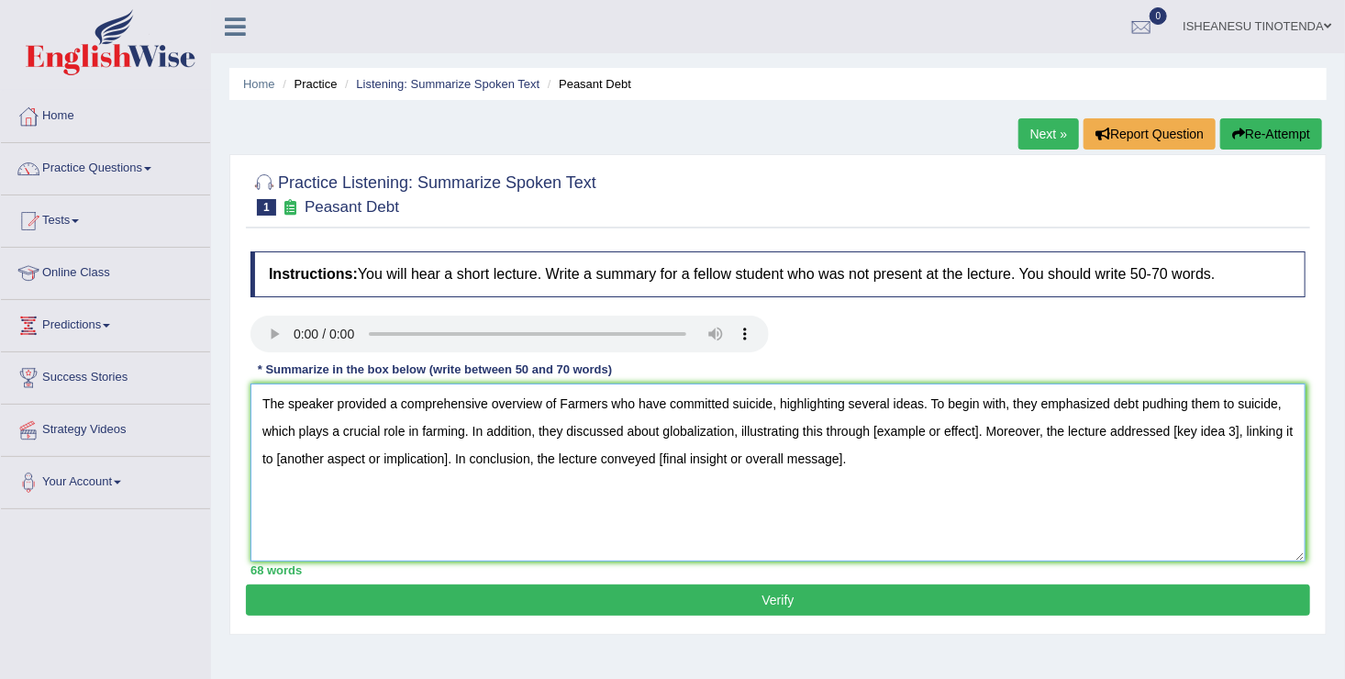
drag, startPoint x: 983, startPoint y: 426, endPoint x: 881, endPoint y: 437, distance: 102.4
click at [881, 437] on textarea "The speaker provided a comprehensive overview of Farmers who have committed sui…" at bounding box center [777, 472] width 1055 height 178
drag, startPoint x: 1228, startPoint y: 428, endPoint x: 1169, endPoint y: 433, distance: 59.8
click at [1169, 433] on textarea "The speaker provided a comprehensive overview of Farmers who have committed sui…" at bounding box center [777, 472] width 1055 height 178
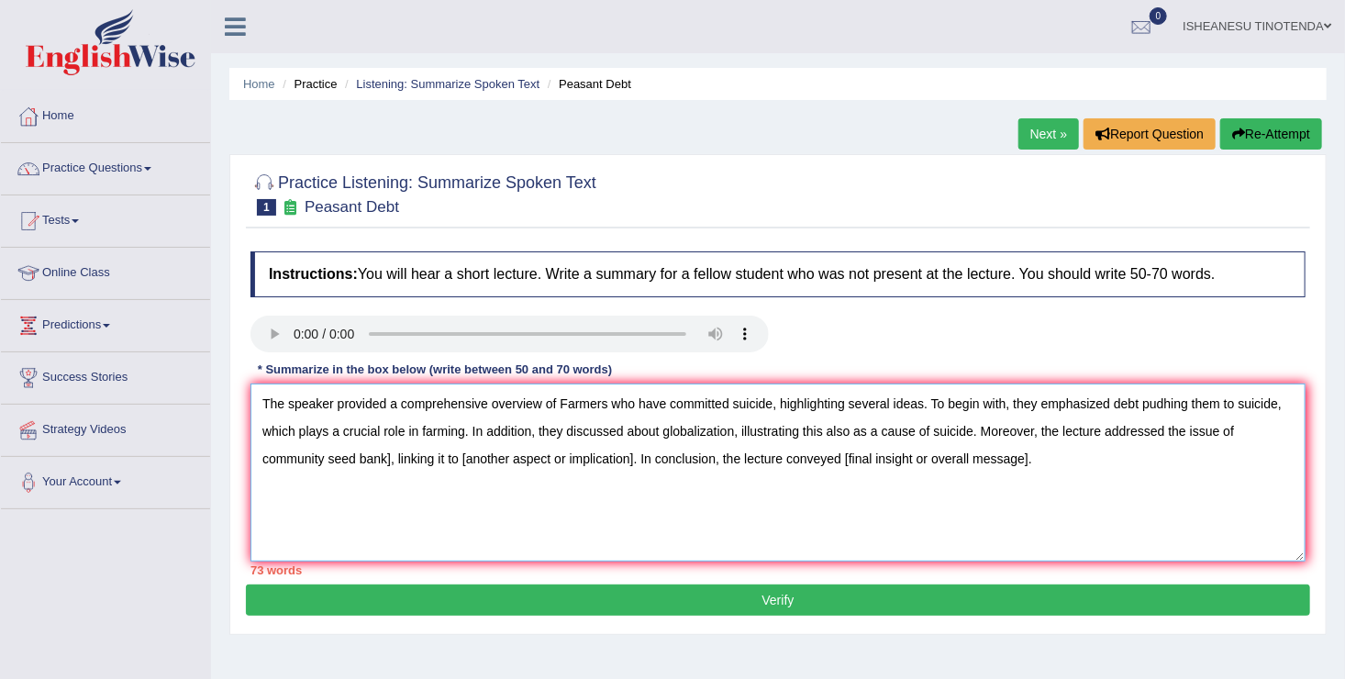
click at [392, 460] on textarea "The speaker provided a comprehensive overview of Farmers who have committed sui…" at bounding box center [777, 472] width 1055 height 178
drag, startPoint x: 632, startPoint y: 459, endPoint x: 460, endPoint y: 461, distance: 172.5
click at [460, 461] on textarea "The speaker provided a comprehensive overview of Farmers who have committed sui…" at bounding box center [777, 472] width 1055 height 178
drag, startPoint x: 386, startPoint y: 463, endPoint x: 591, endPoint y: 453, distance: 204.8
click at [591, 453] on textarea "The speaker provided a comprehensive overview of Farmers who have committed sui…" at bounding box center [777, 472] width 1055 height 178
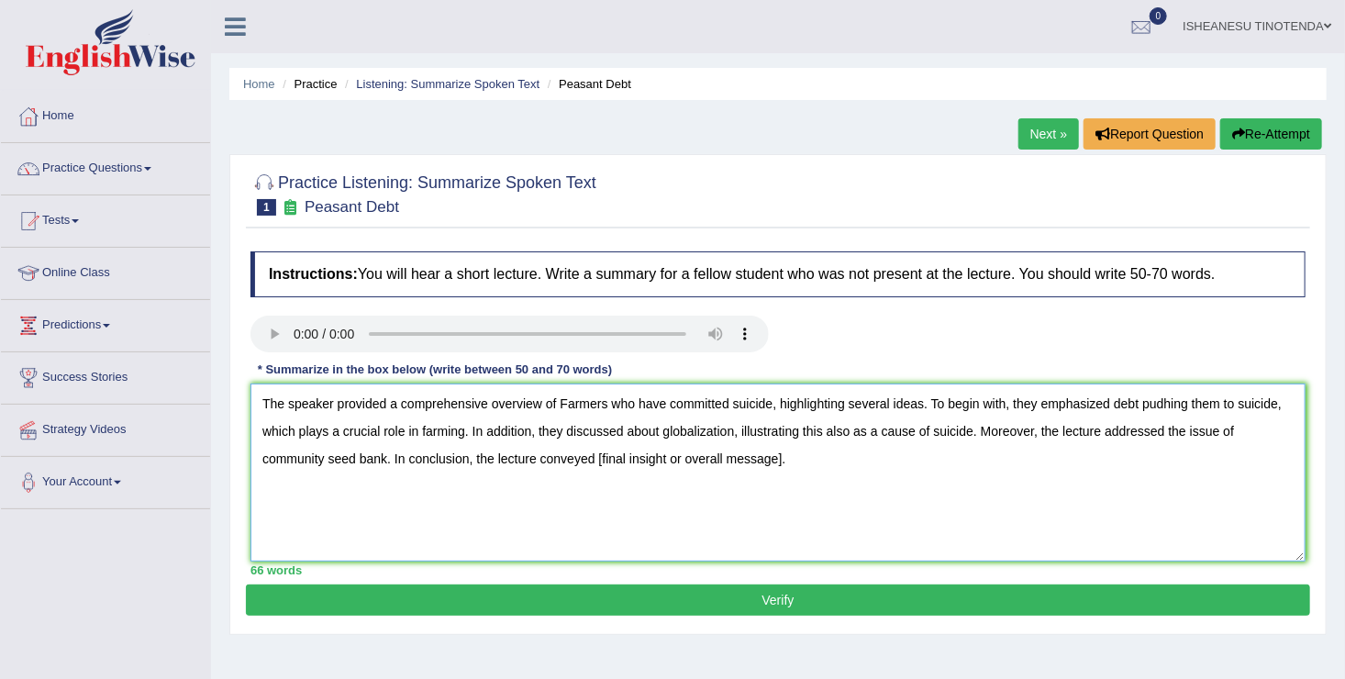
drag, startPoint x: 595, startPoint y: 458, endPoint x: 781, endPoint y: 455, distance: 186.2
click at [781, 455] on textarea "The speaker provided a comprehensive overview of Farmers who have committed sui…" at bounding box center [777, 472] width 1055 height 178
click at [651, 457] on textarea "The speaker provided a comprehensive overview of Farmers who have committed sui…" at bounding box center [777, 472] width 1055 height 178
click at [729, 462] on textarea "The speaker provided a comprehensive overview of Farmers who have committed sui…" at bounding box center [777, 472] width 1055 height 178
type textarea "The speaker provided a comprehensive overview of Farmers who have committed sui…"
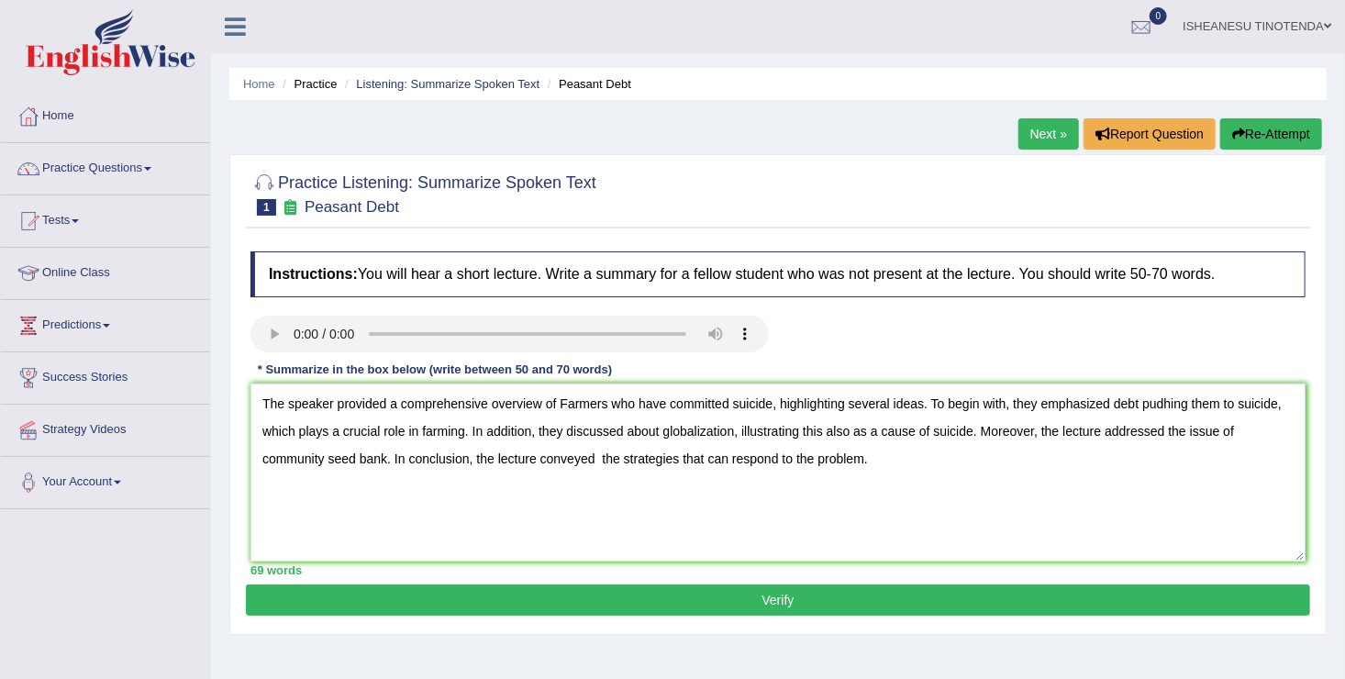
click at [769, 593] on button "Verify" at bounding box center [778, 599] width 1064 height 31
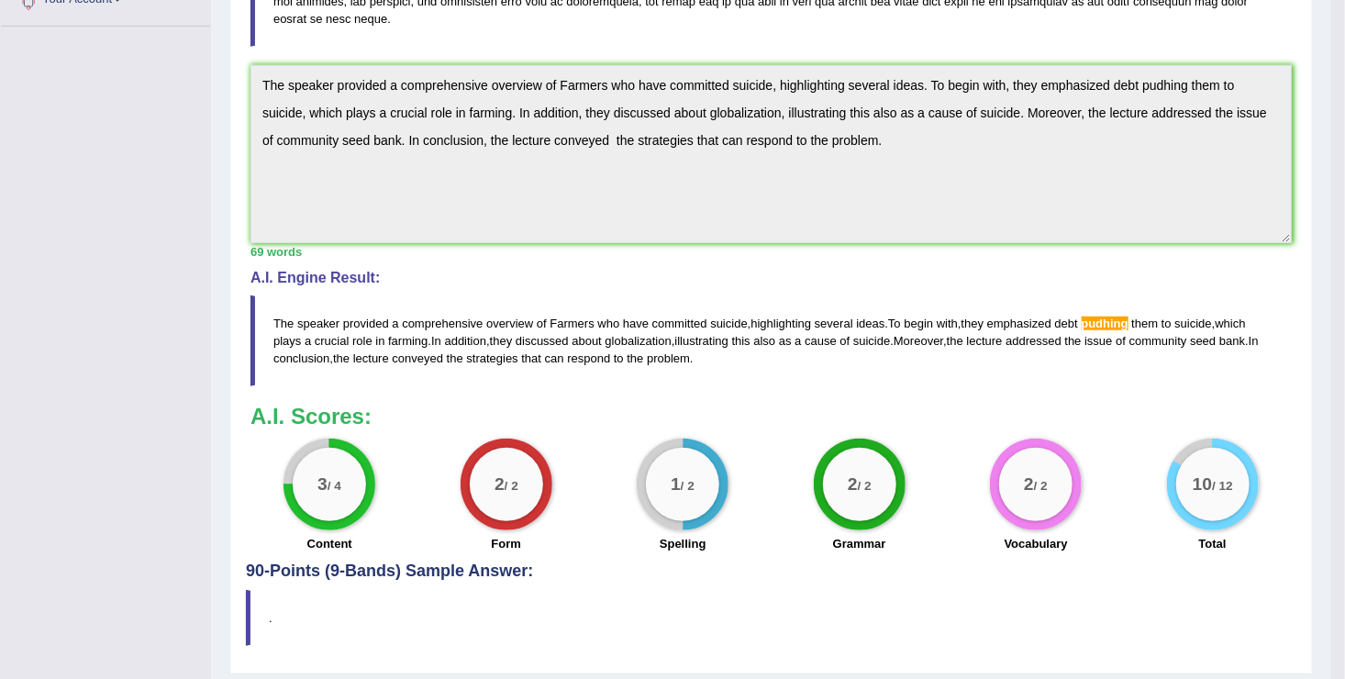
scroll to position [536, 0]
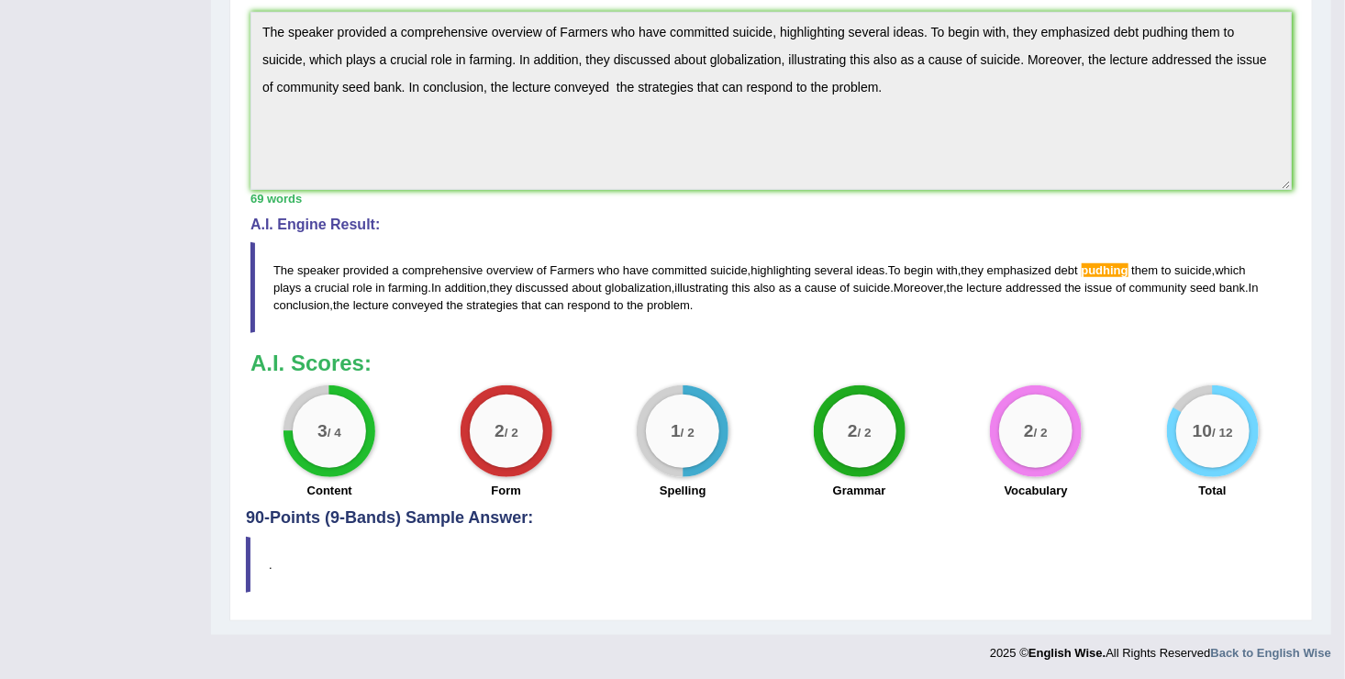
click at [192, 230] on div "Toggle navigation Home Practice Questions Speaking Practice Read Aloud Repeat S…" at bounding box center [665, 67] width 1331 height 1207
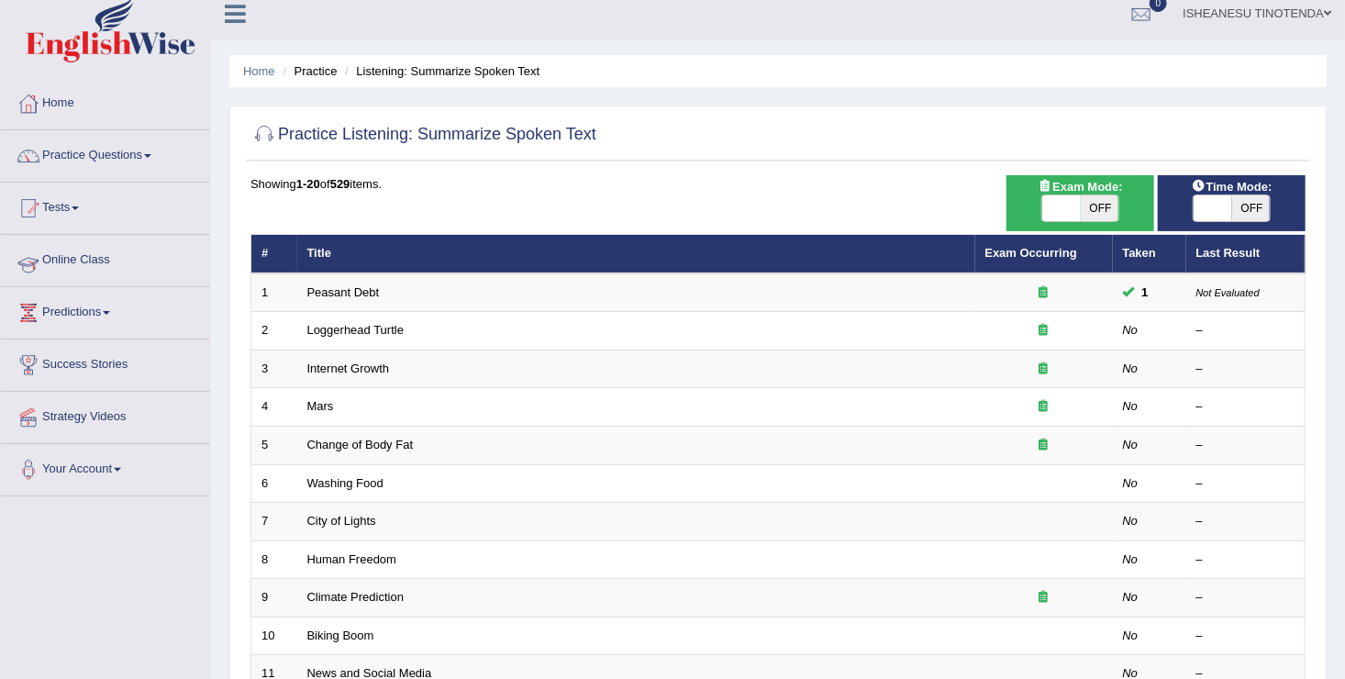
scroll to position [9, 0]
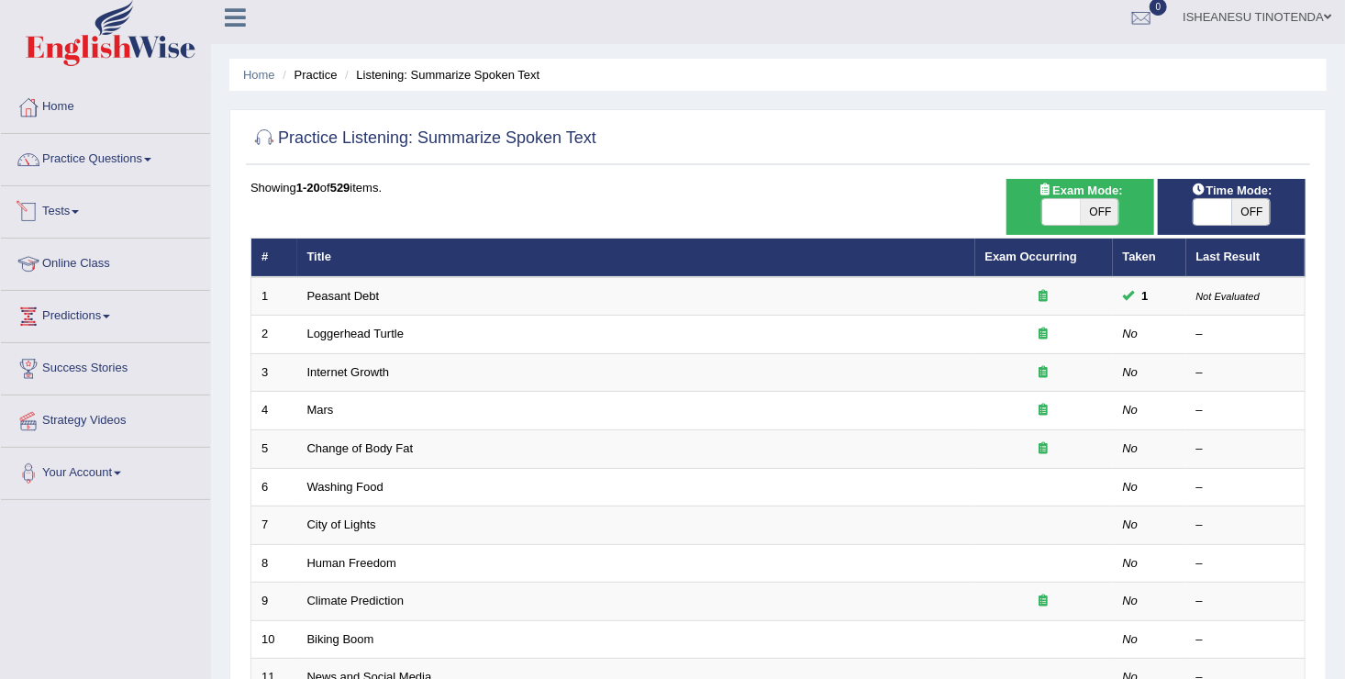
click at [74, 216] on link "Tests" at bounding box center [105, 209] width 209 height 46
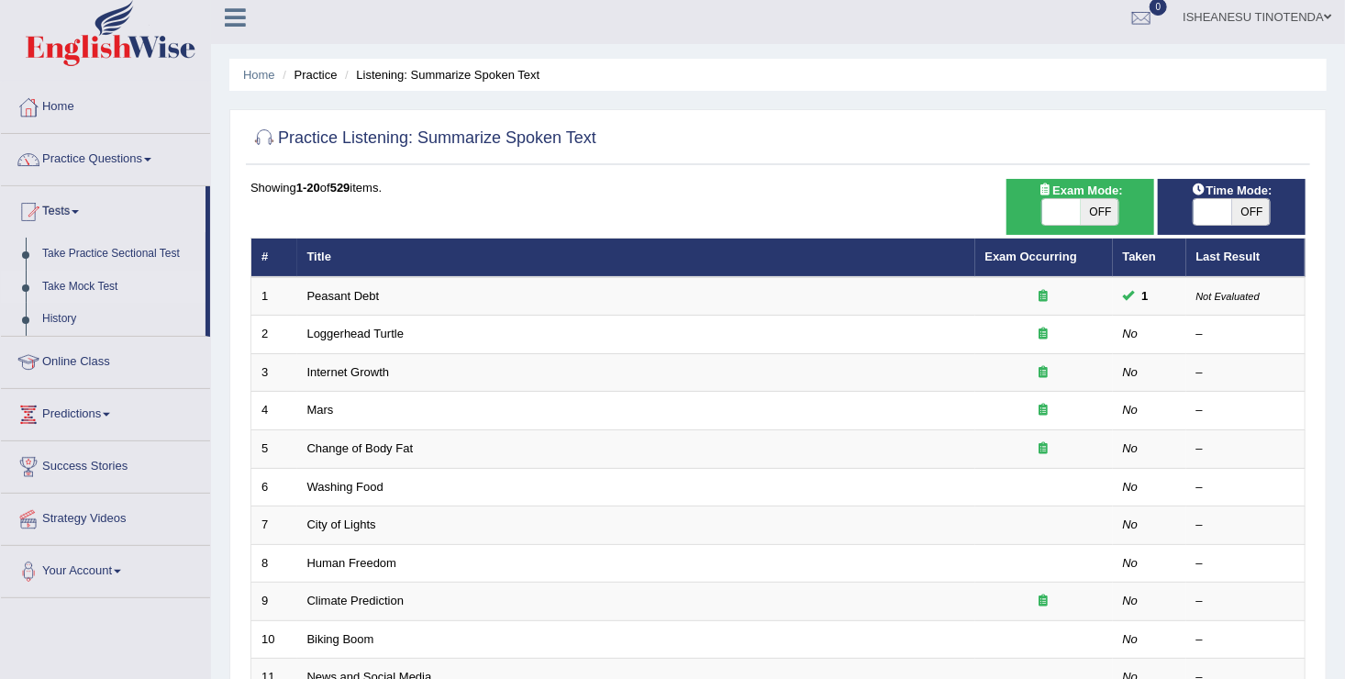
click at [91, 276] on link "Take Mock Test" at bounding box center [120, 287] width 172 height 33
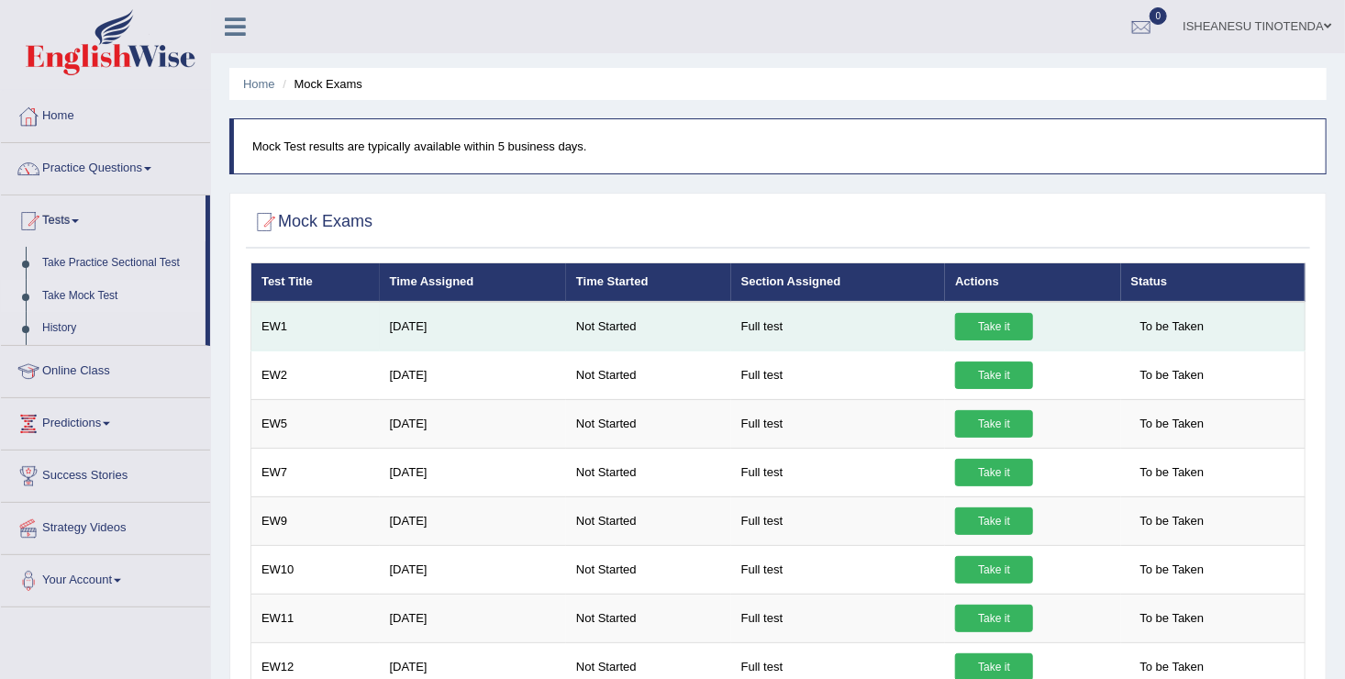
click at [999, 319] on link "Take it" at bounding box center [994, 327] width 78 height 28
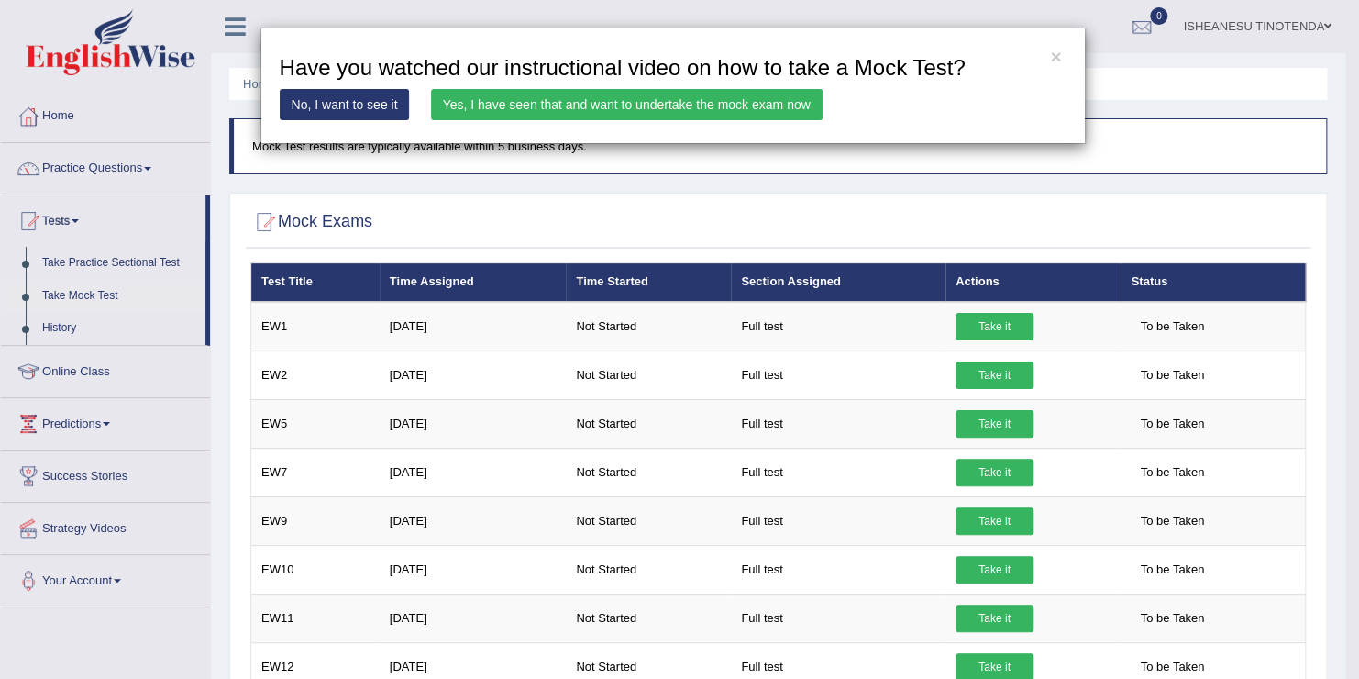
click at [360, 104] on link "No, I want to see it" at bounding box center [345, 104] width 130 height 31
